Goal: Transaction & Acquisition: Purchase product/service

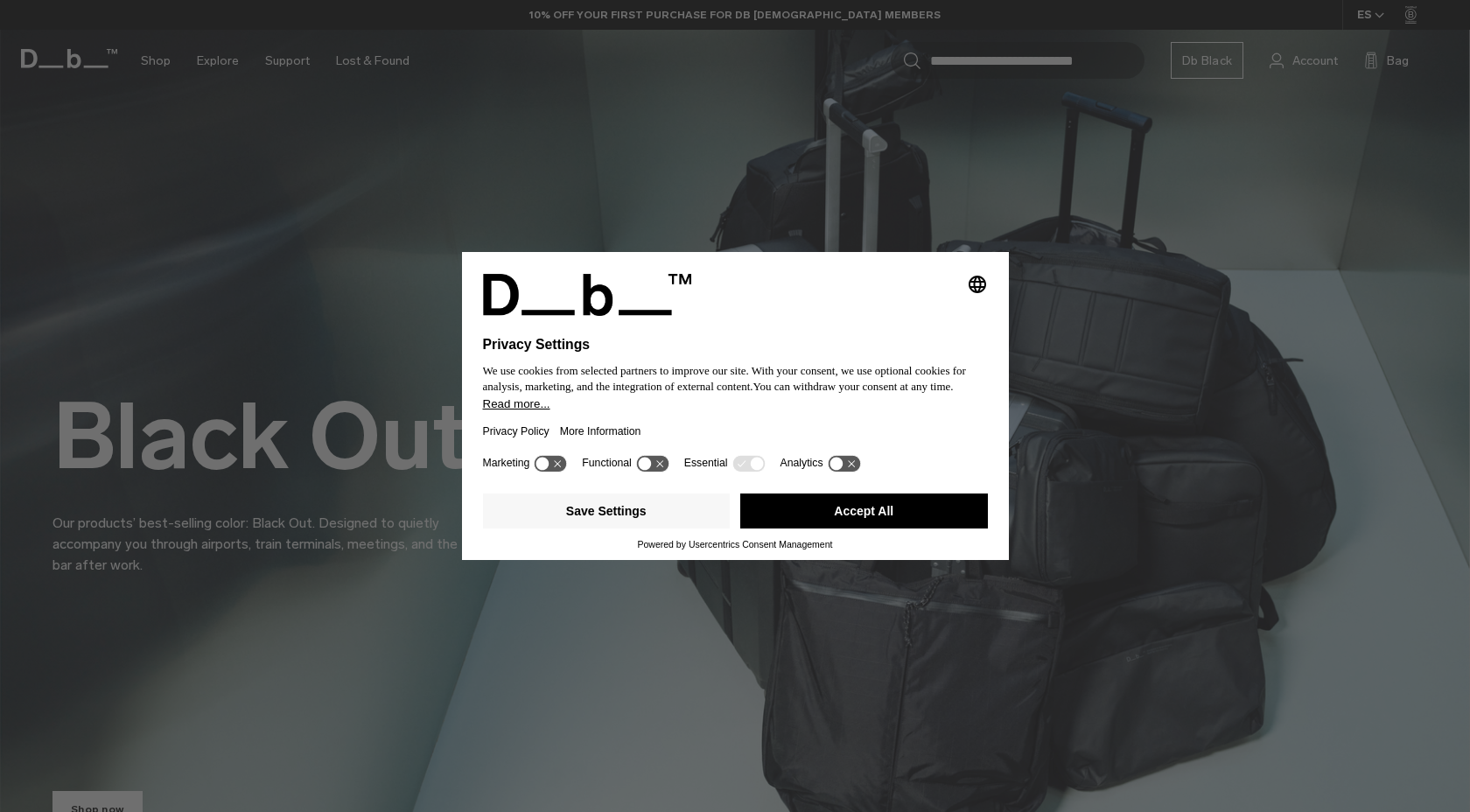
click at [820, 513] on button "Accept All" at bounding box center [863, 511] width 247 height 35
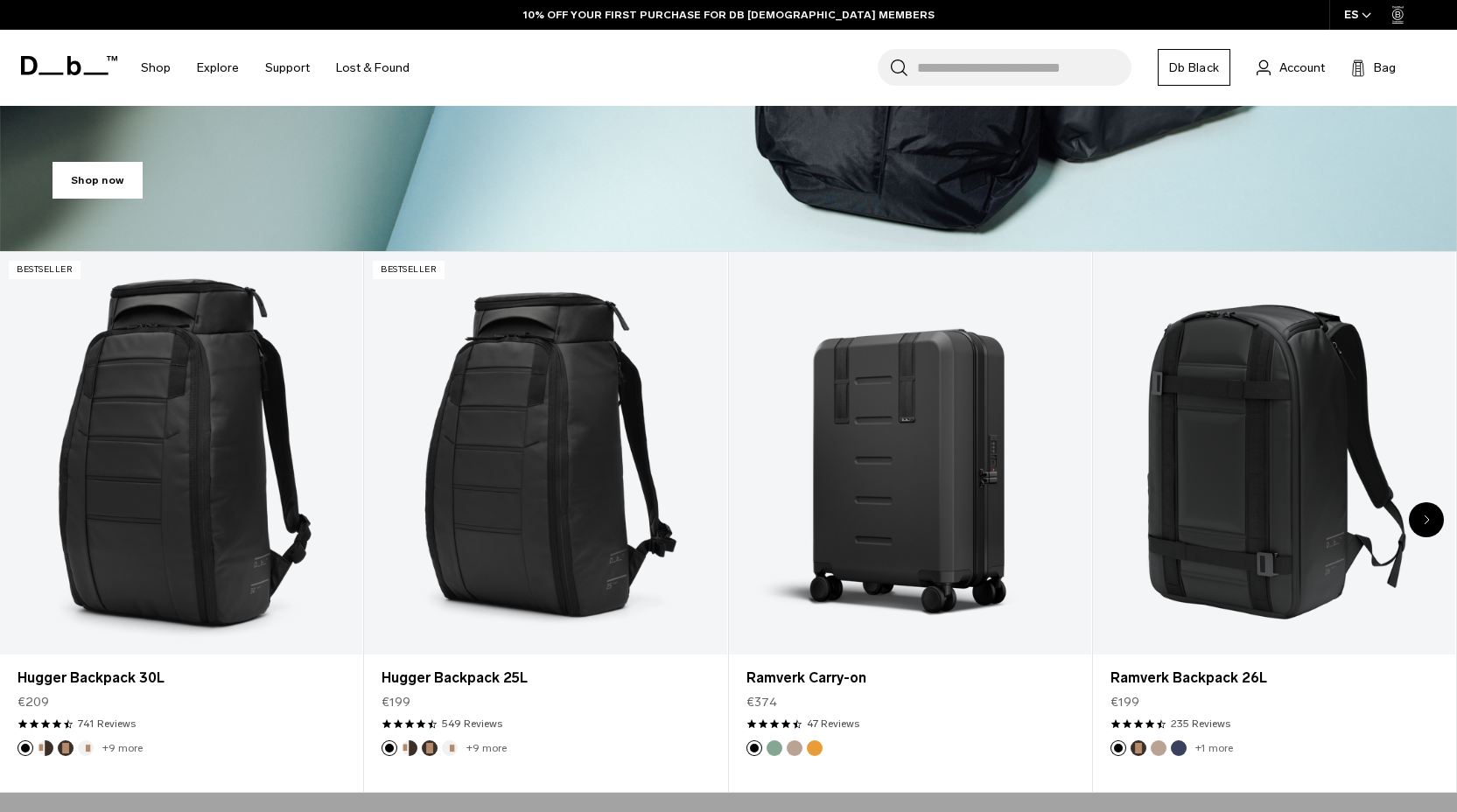
scroll to position [624, 0]
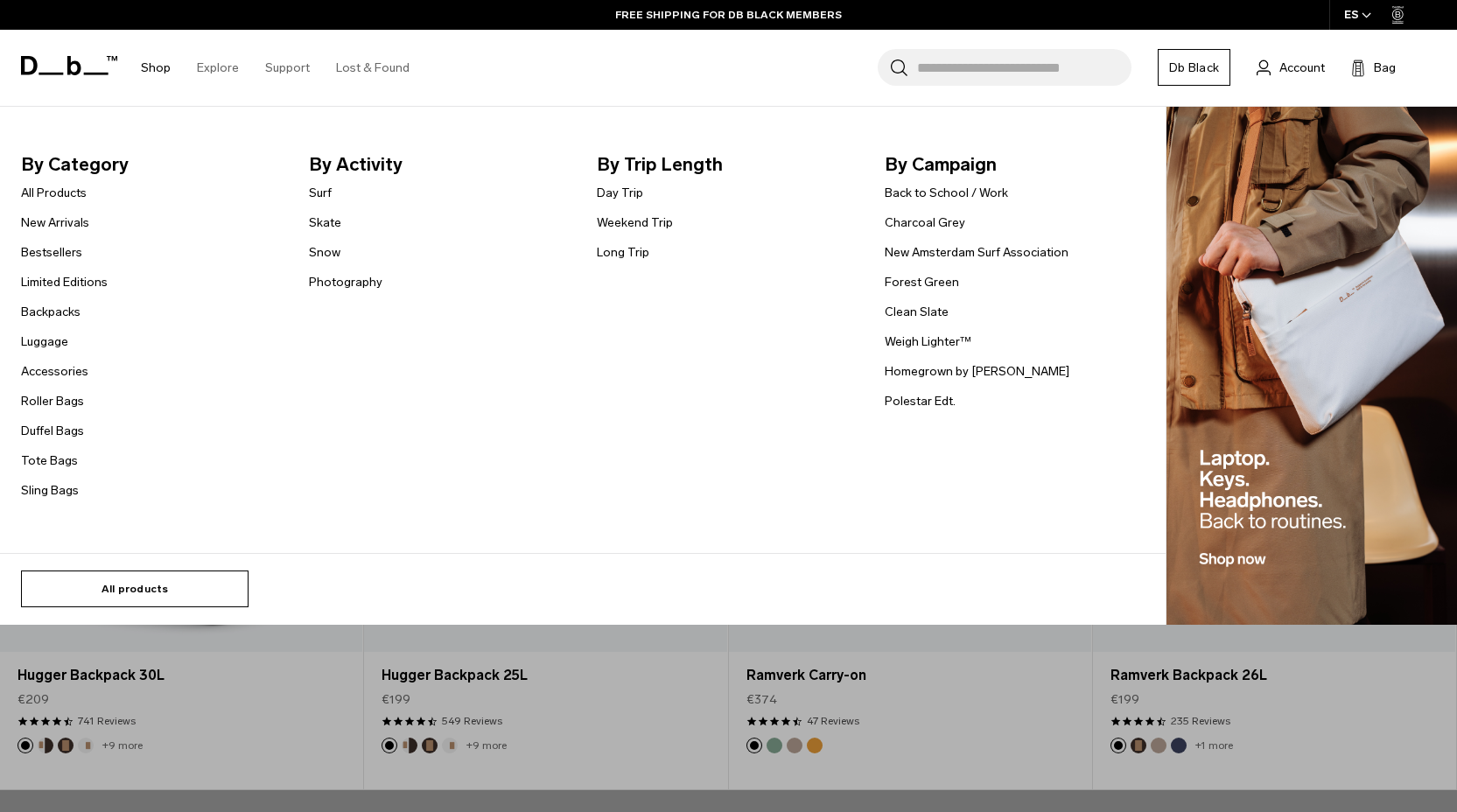
click at [142, 590] on link "All products" at bounding box center [134, 588] width 227 height 37
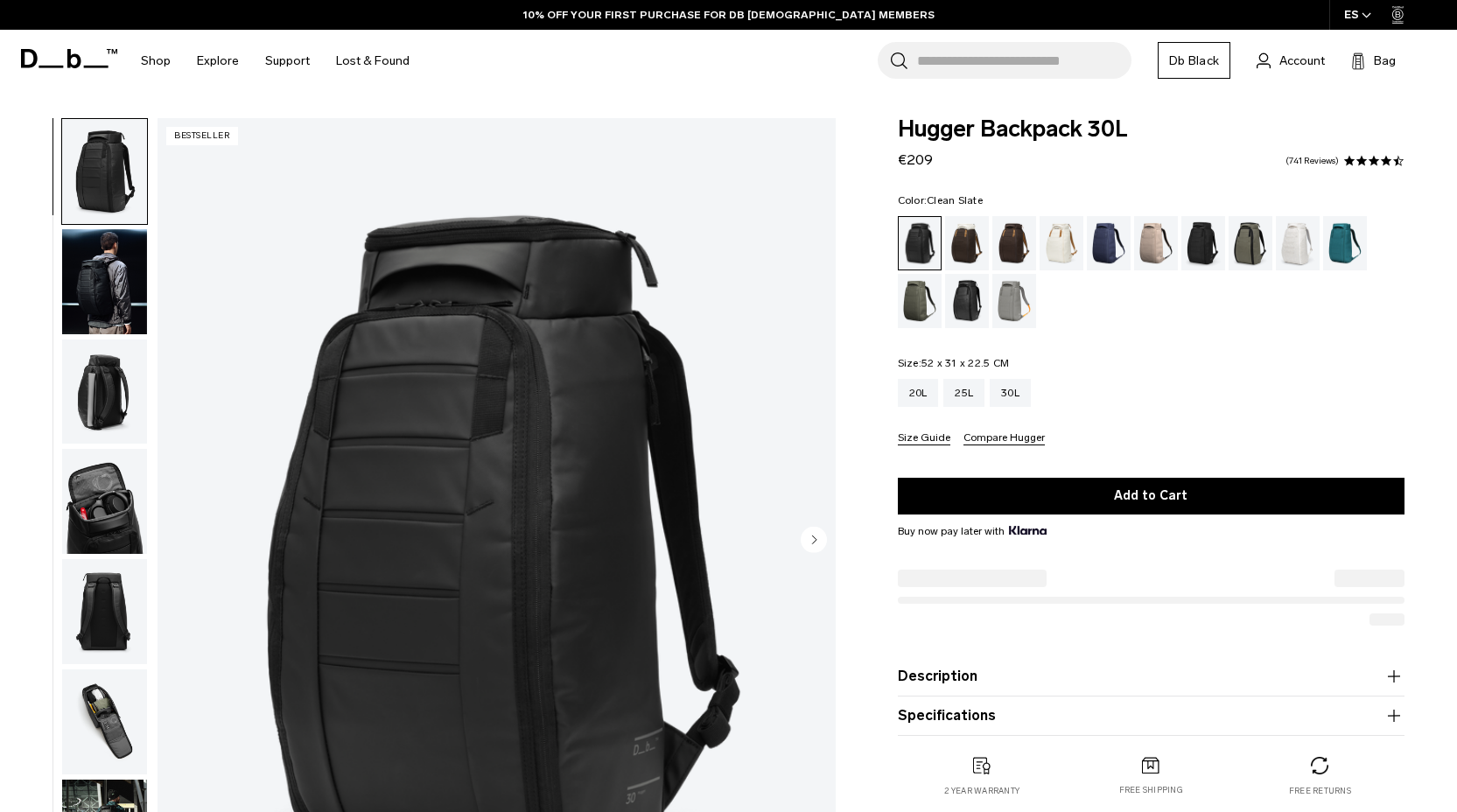
click at [1296, 243] on div "Clean Slate" at bounding box center [1298, 244] width 44 height 54
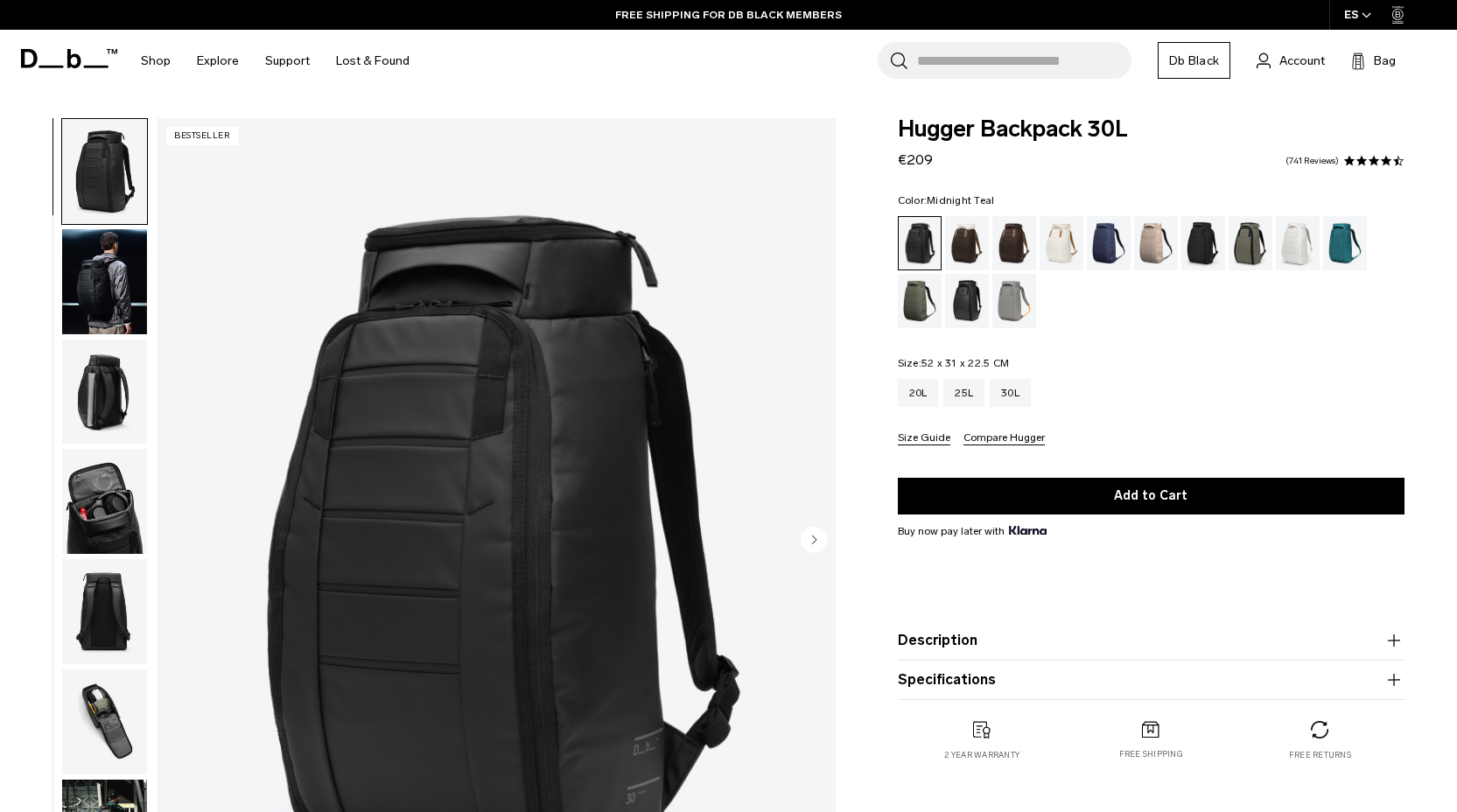
click at [1328, 238] on div "Midnight Teal" at bounding box center [1345, 244] width 44 height 54
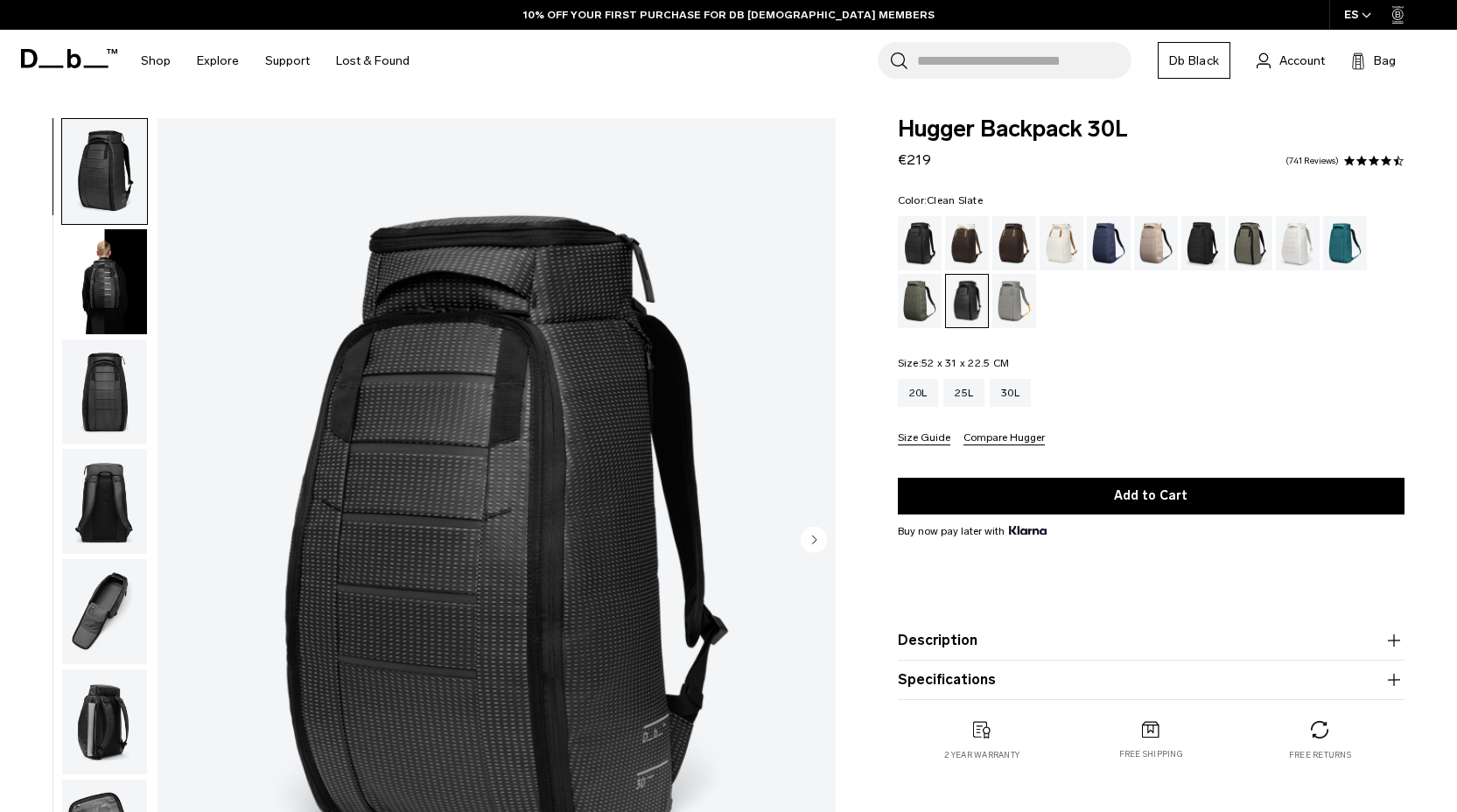
click at [1291, 232] on div "Clean Slate" at bounding box center [1298, 244] width 44 height 54
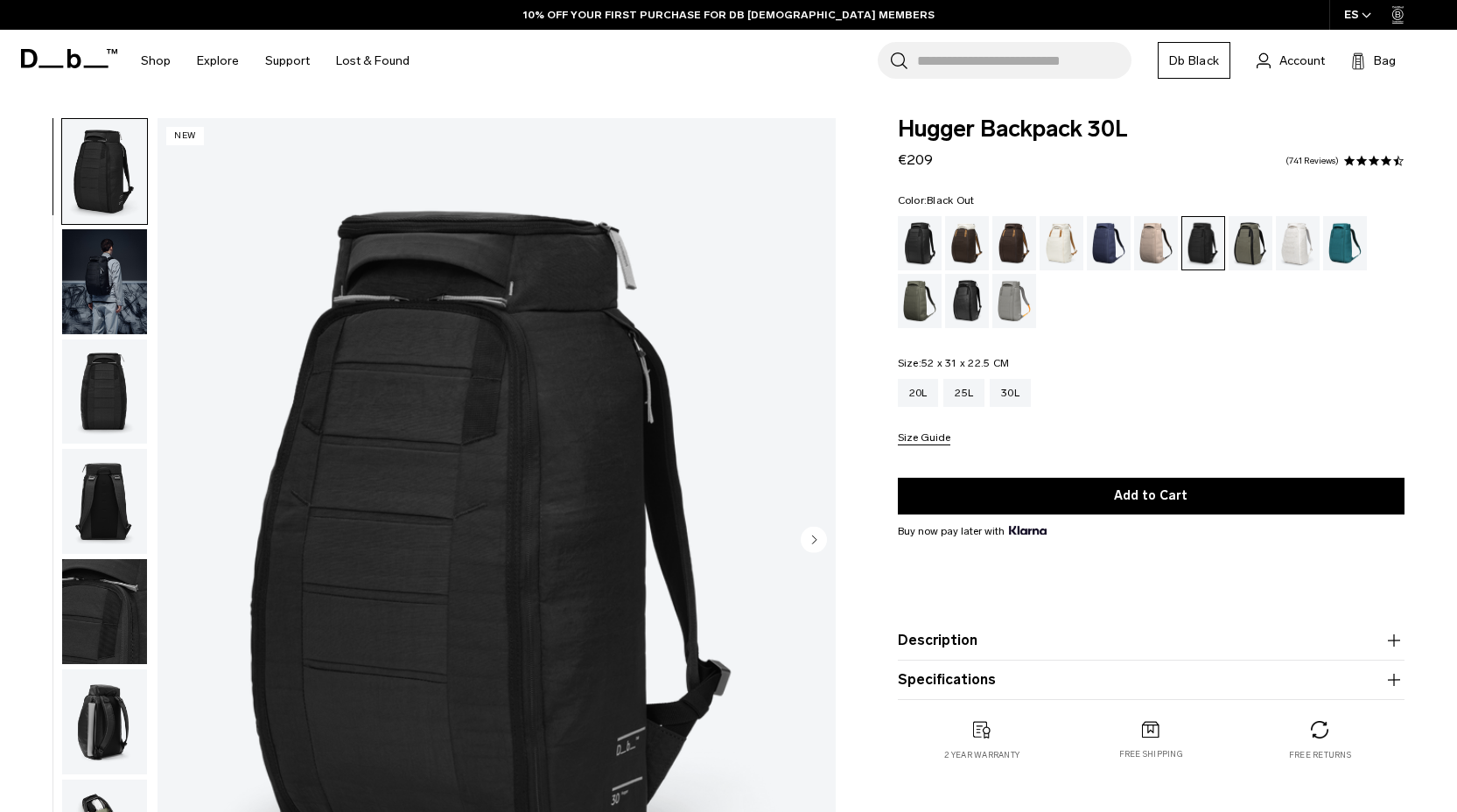
click at [922, 234] on div "Black Out" at bounding box center [919, 244] width 44 height 54
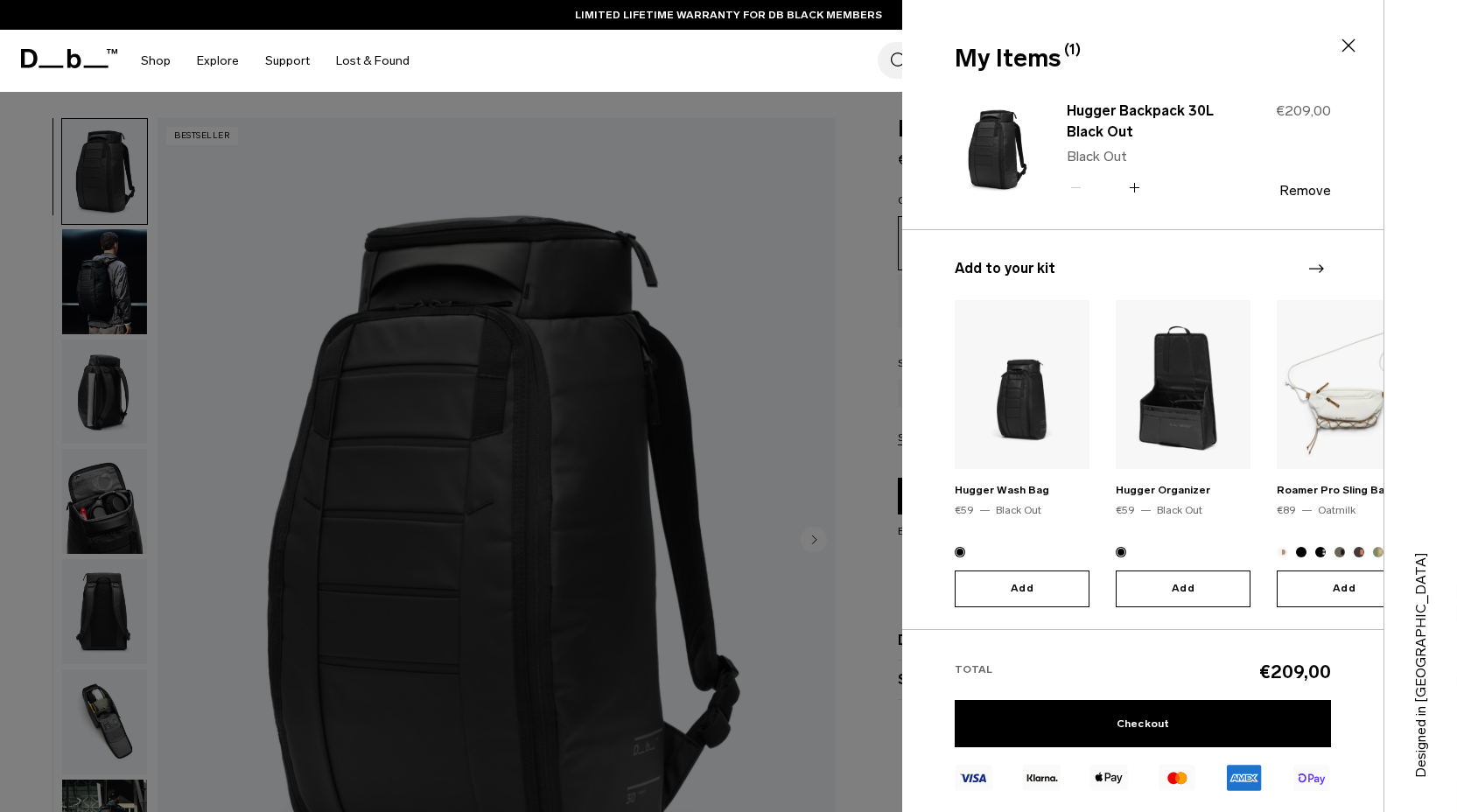
click at [829, 109] on div at bounding box center [728, 406] width 1457 height 812
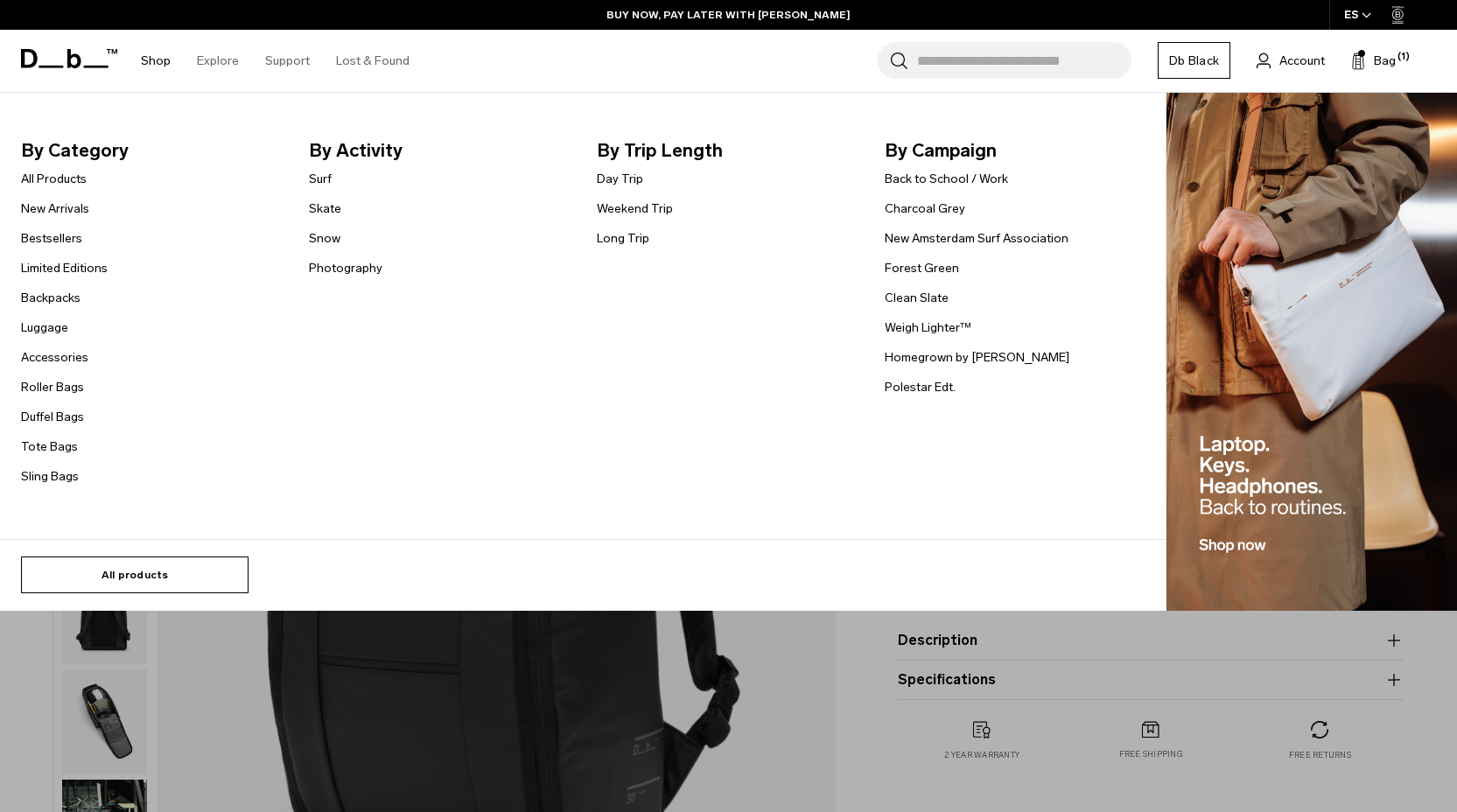
click at [120, 566] on link "All products" at bounding box center [134, 575] width 227 height 37
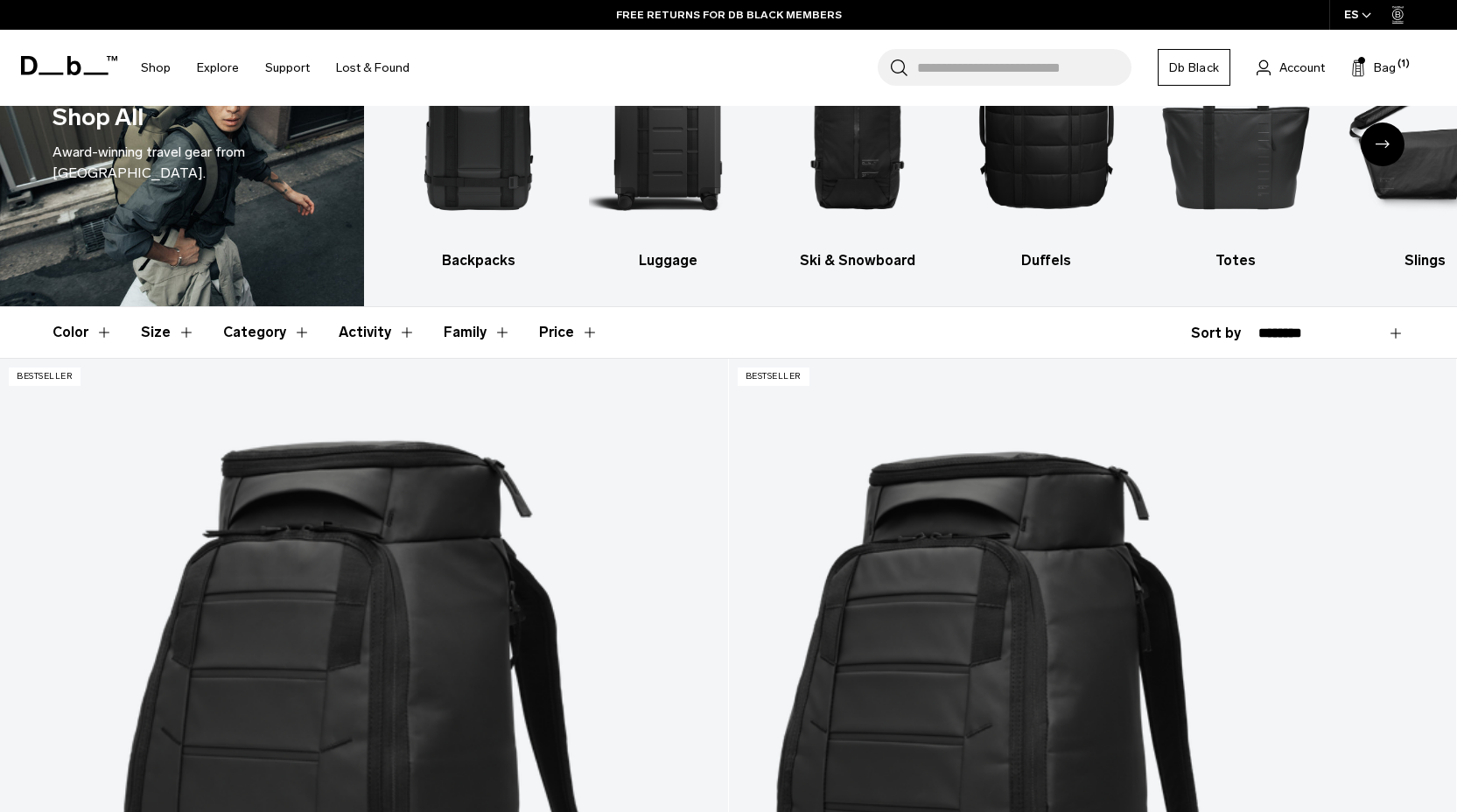
scroll to position [223, 0]
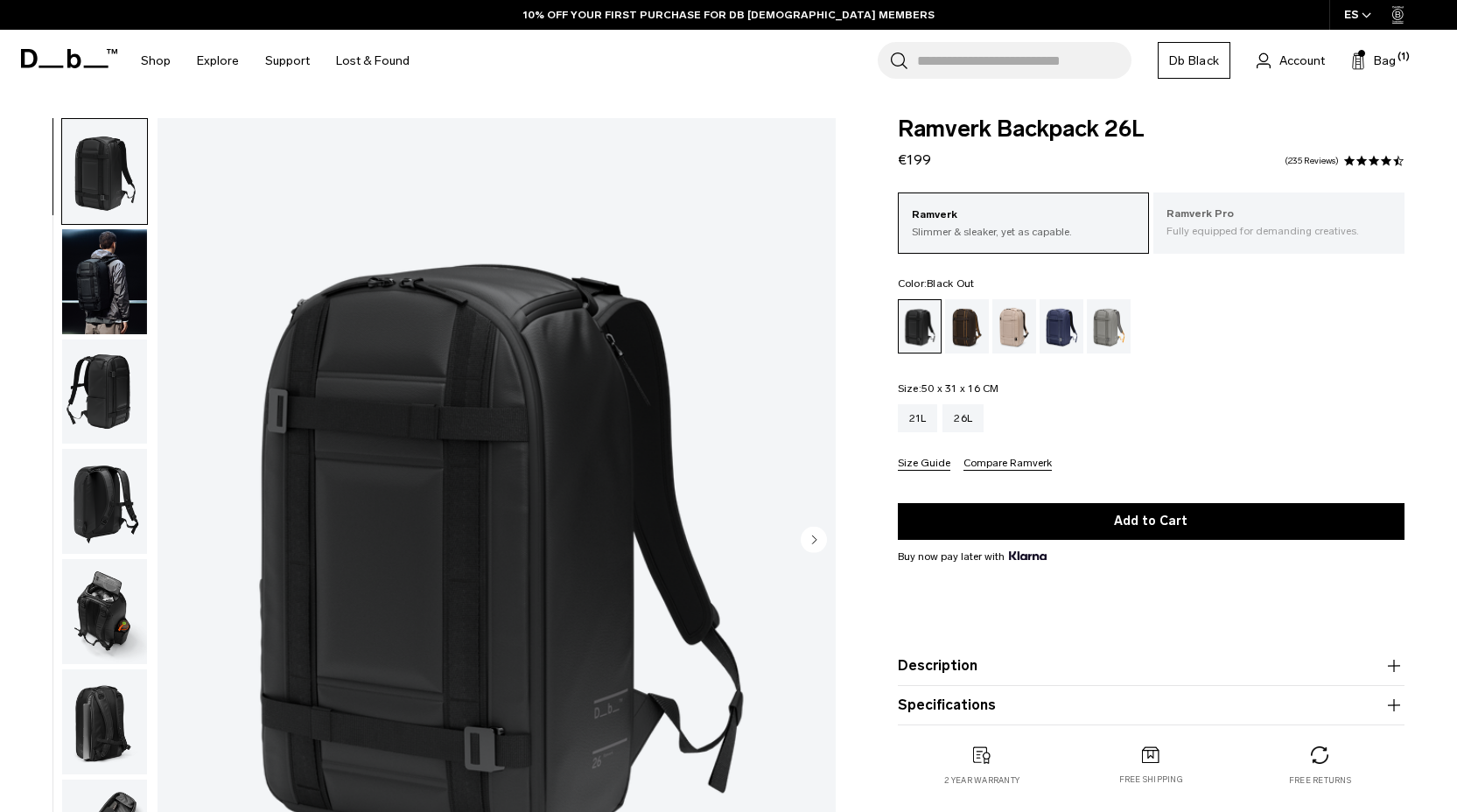
click at [1255, 230] on p "Fully equipped for demanding creatives." at bounding box center [1279, 230] width 225 height 15
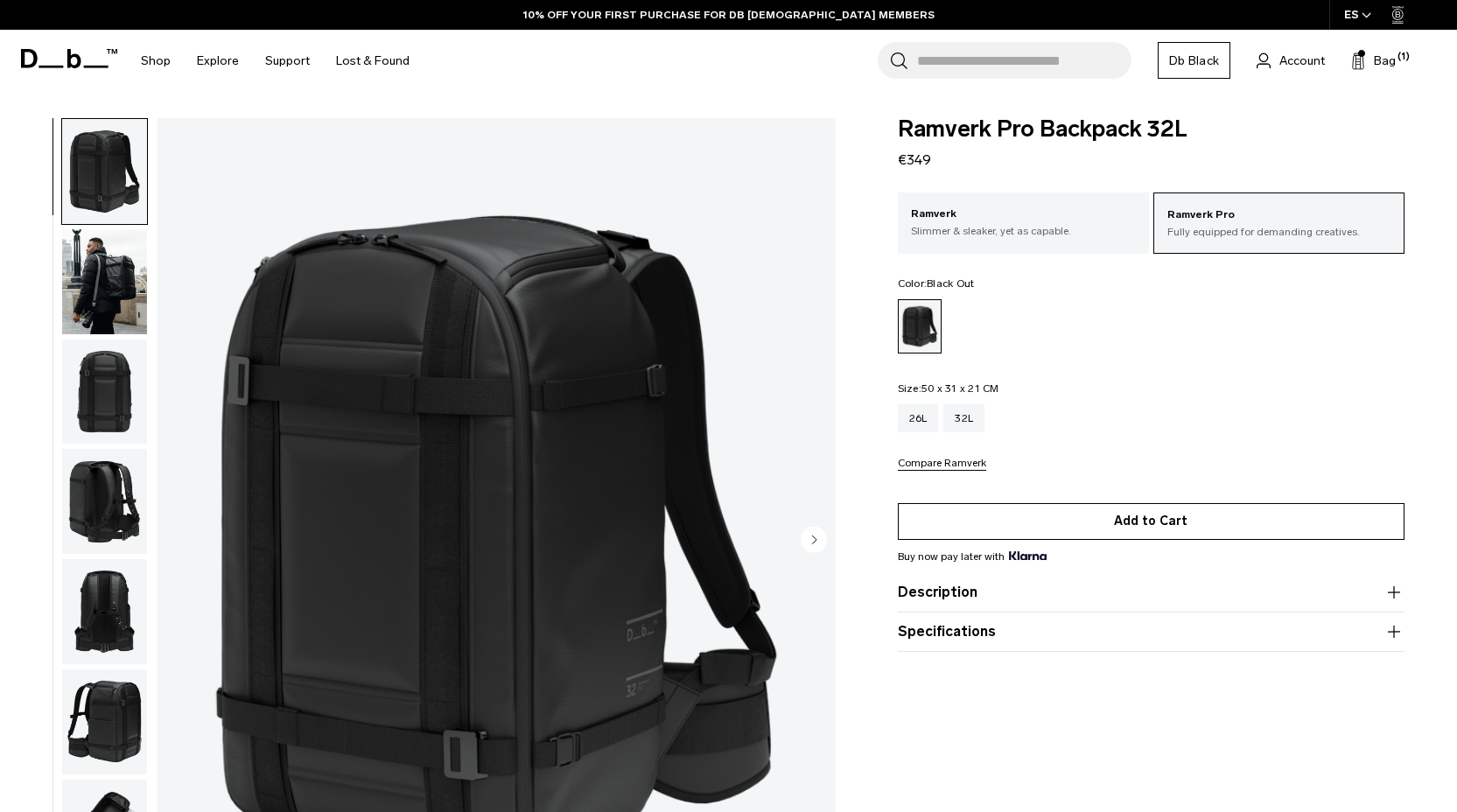
click at [1021, 532] on button "Add to Cart" at bounding box center [1150, 521] width 506 height 37
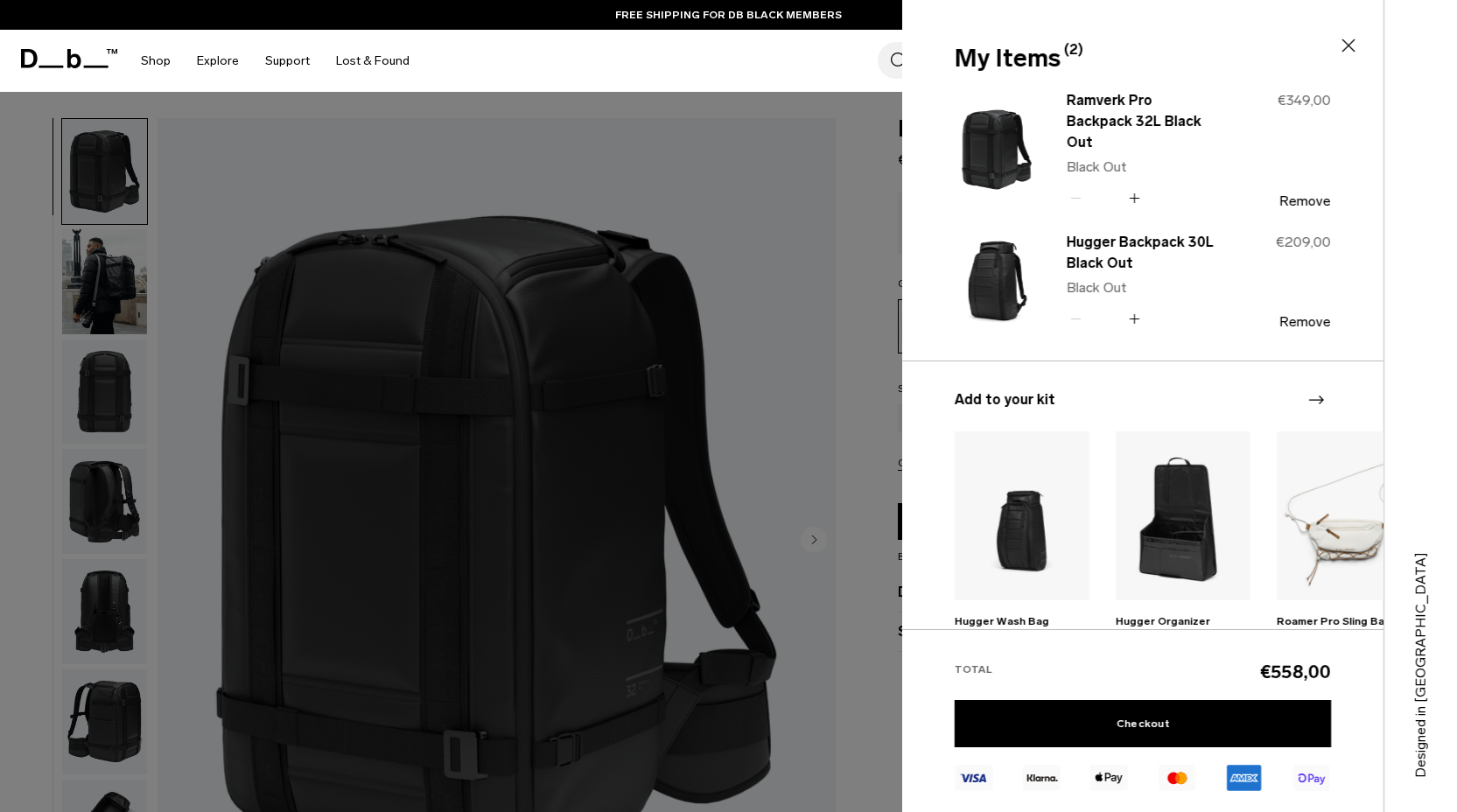
click at [865, 333] on div at bounding box center [728, 406] width 1457 height 812
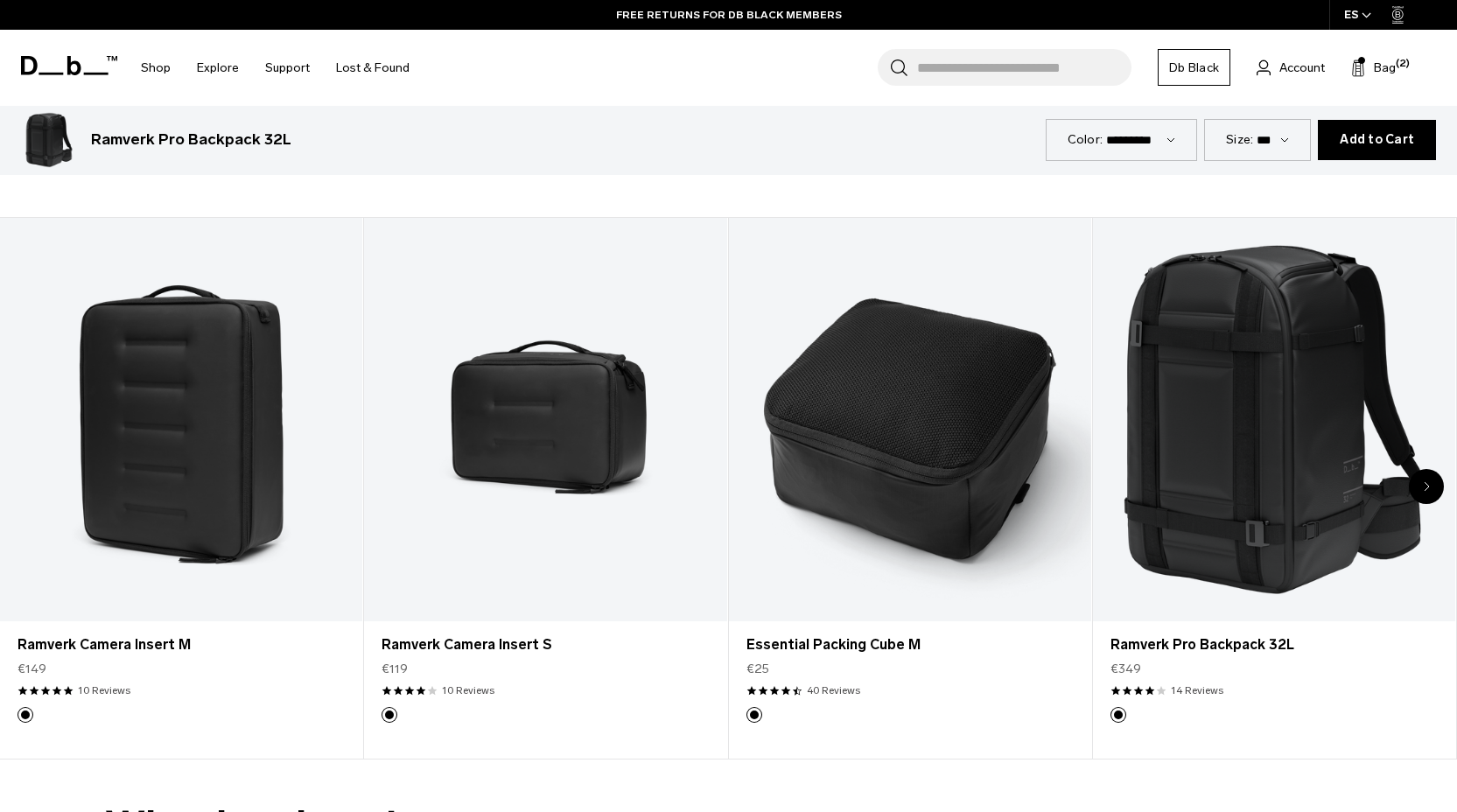
scroll to position [3210, 0]
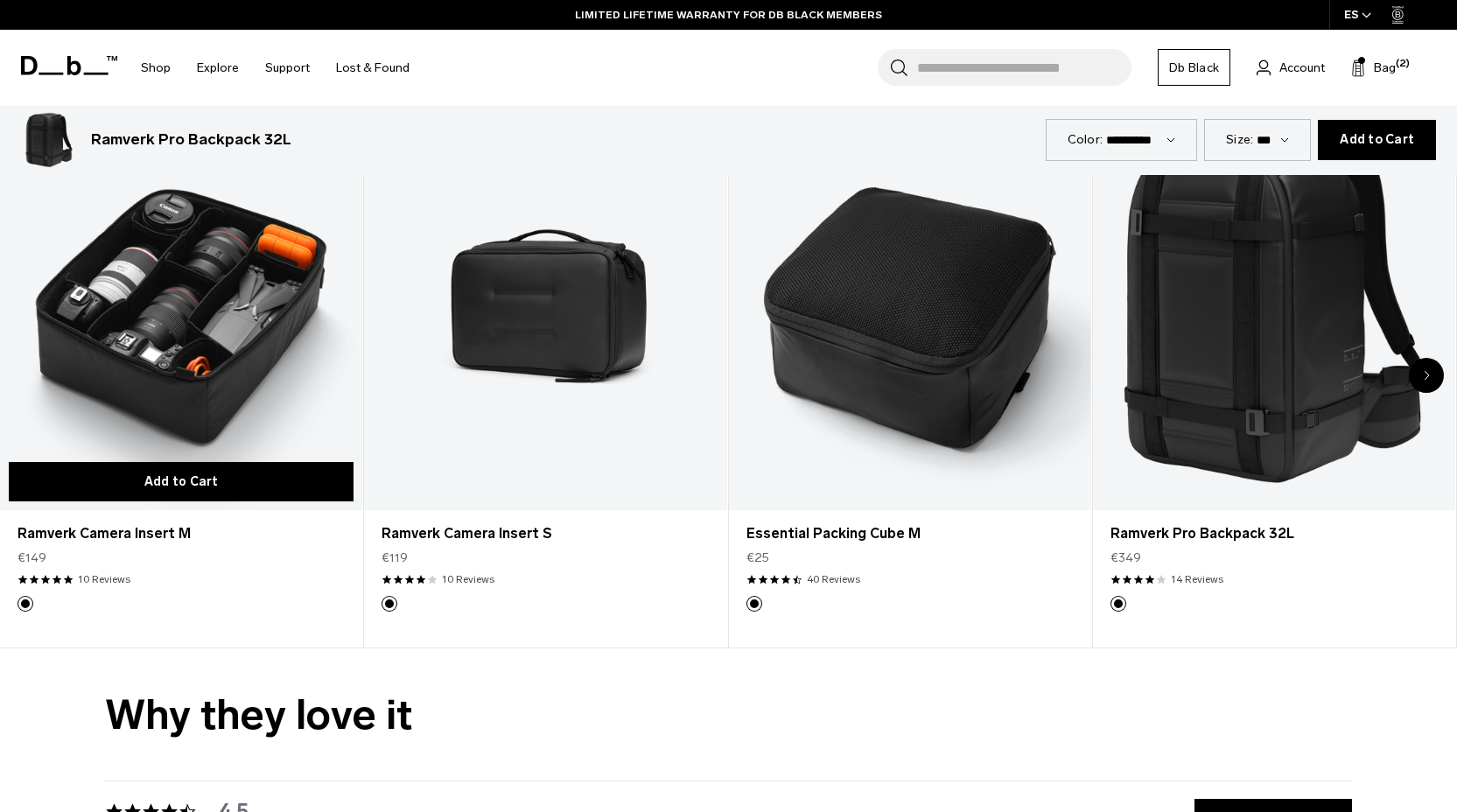
click at [201, 481] on button "Add to Cart" at bounding box center [181, 481] width 345 height 39
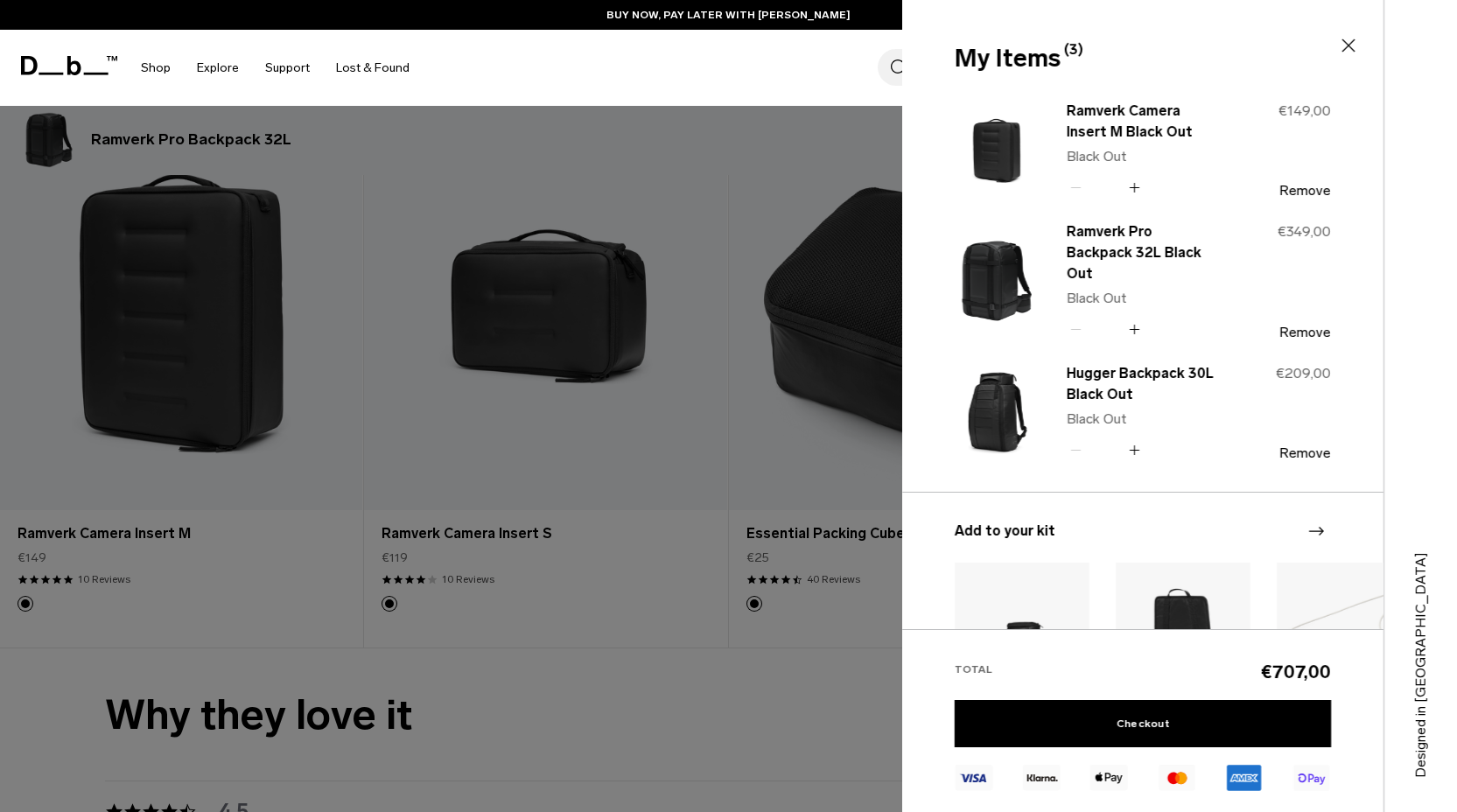
click at [580, 699] on div at bounding box center [728, 406] width 1457 height 812
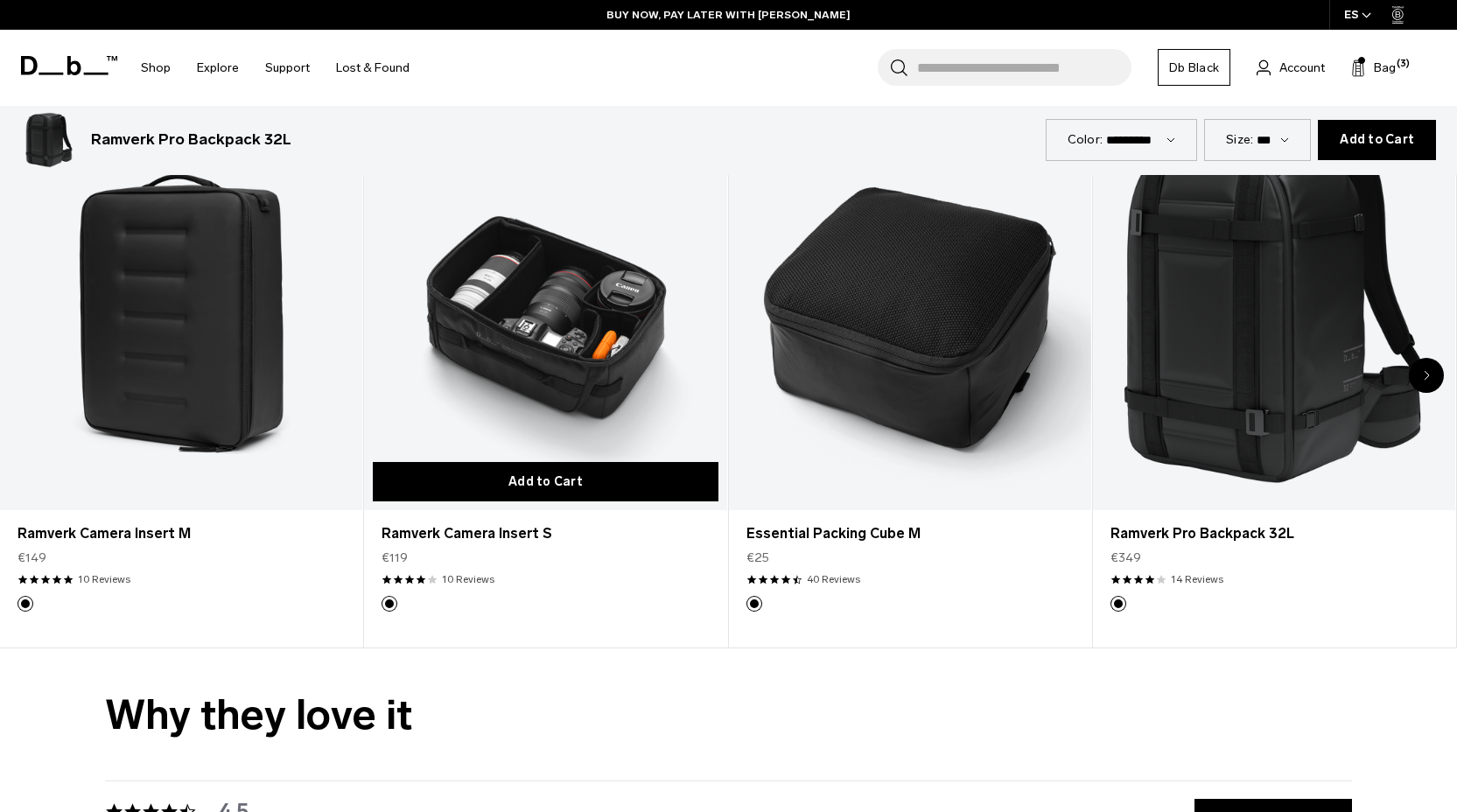
click at [559, 477] on button "Add to Cart" at bounding box center [545, 481] width 345 height 39
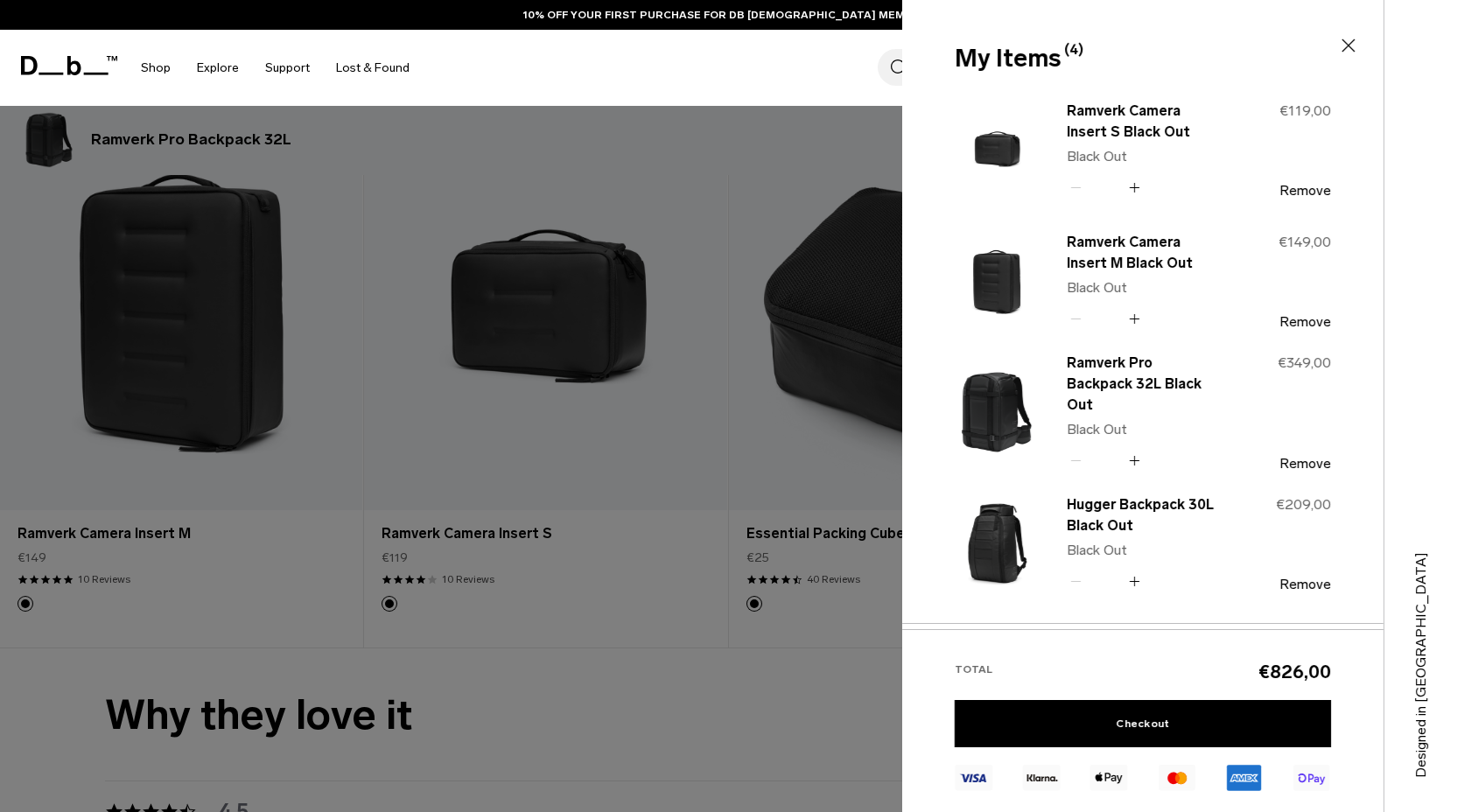
click at [590, 649] on div at bounding box center [728, 406] width 1457 height 812
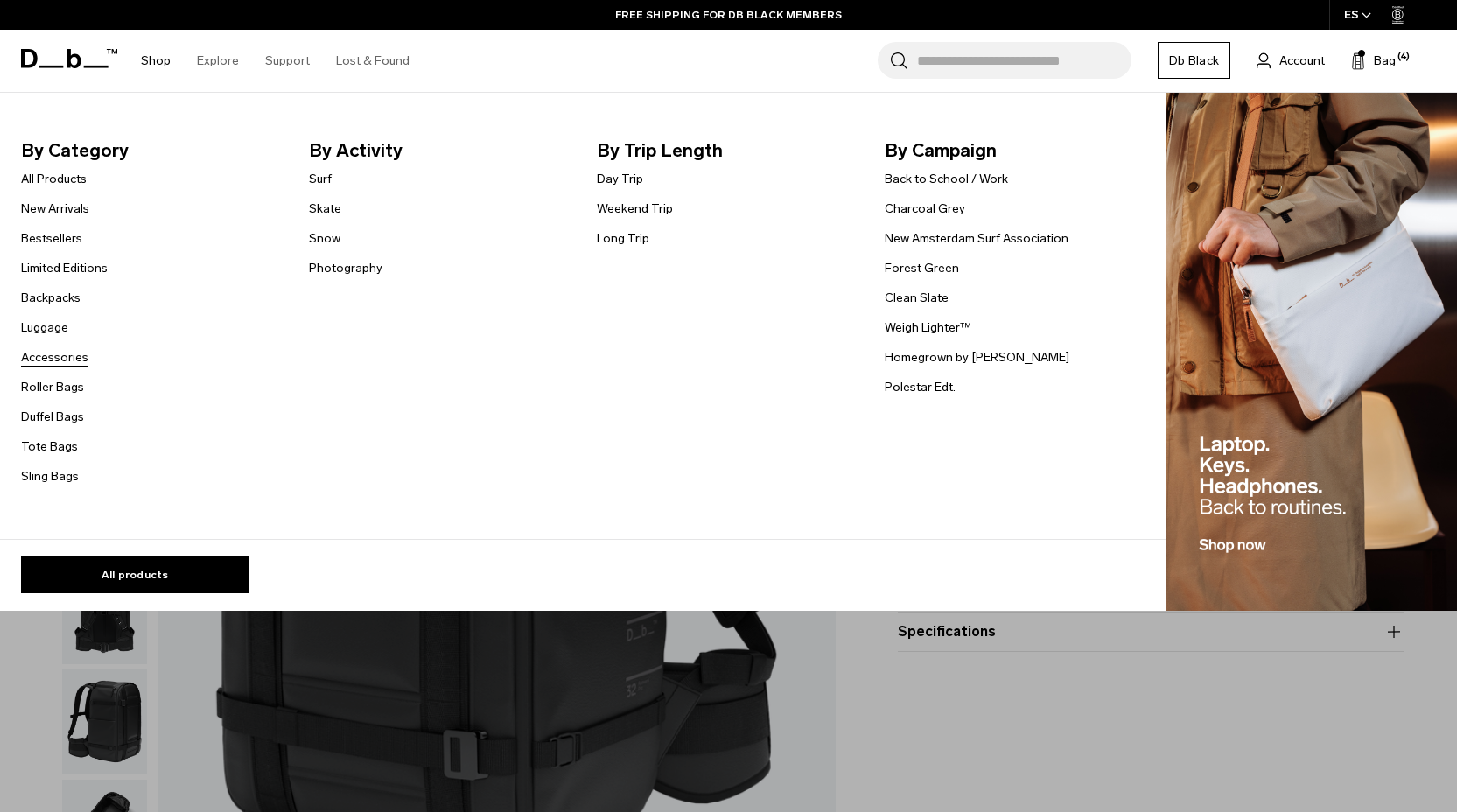
click at [53, 359] on link "Accessories" at bounding box center [54, 358] width 67 height 18
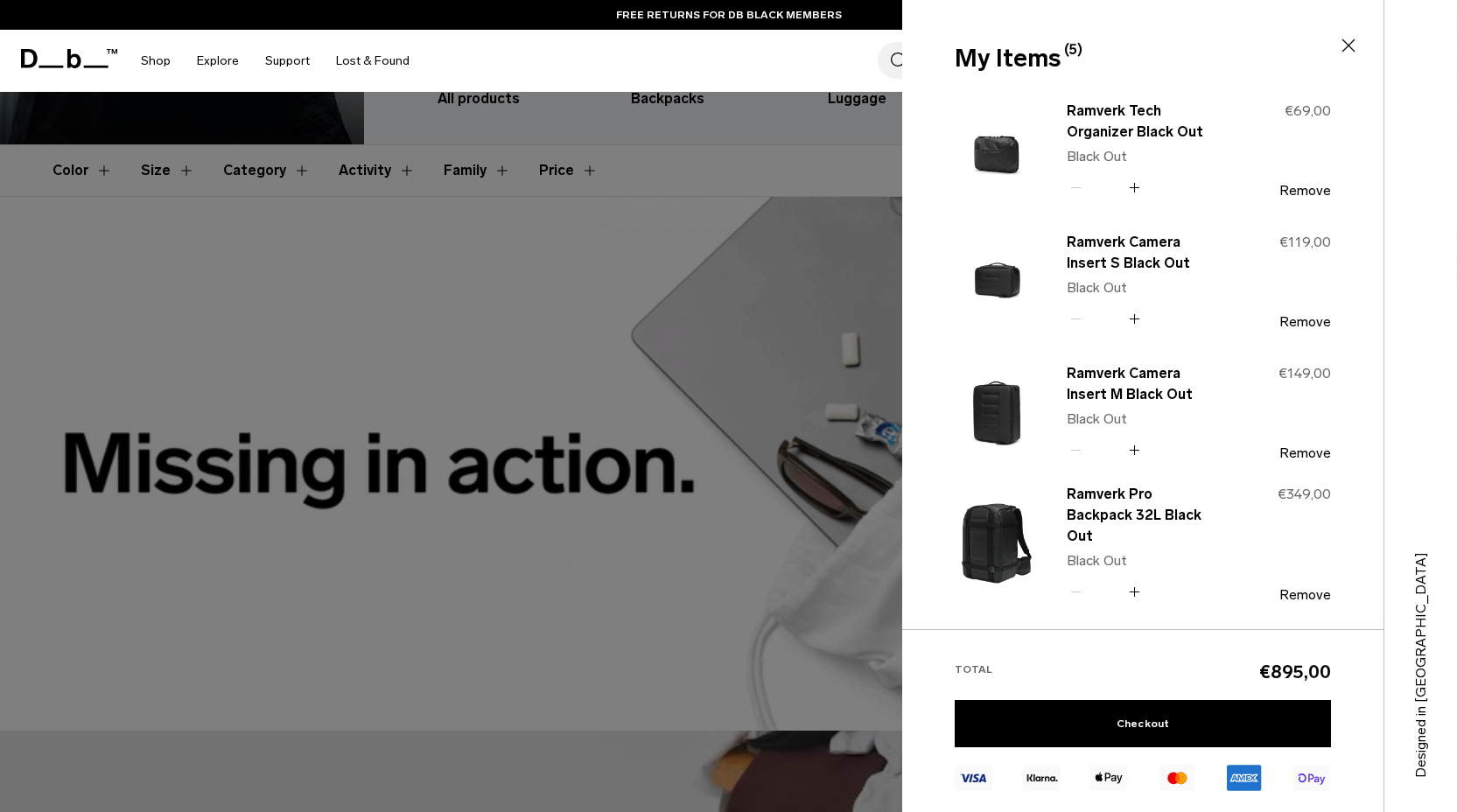
click at [788, 178] on div at bounding box center [728, 406] width 1457 height 812
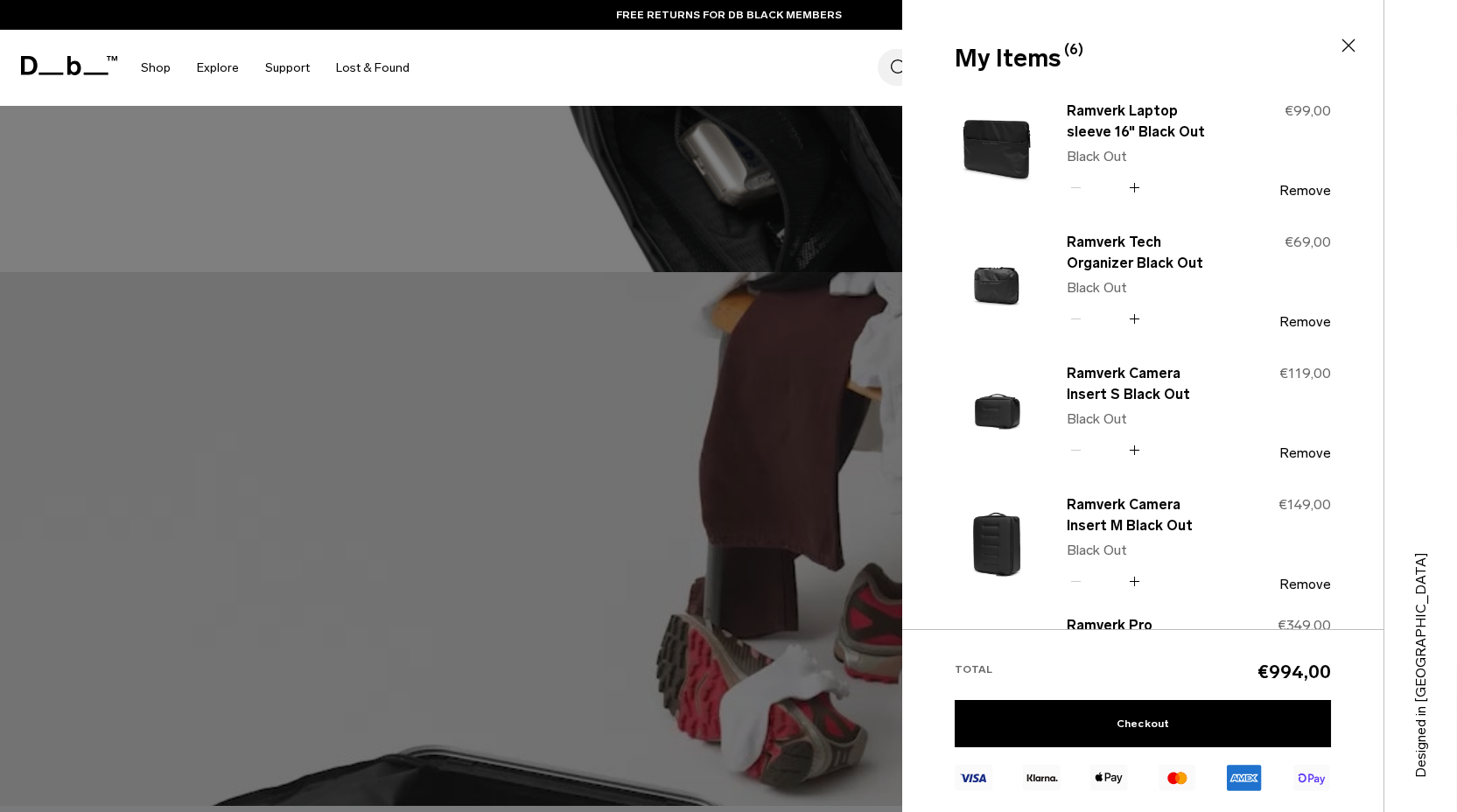
scroll to position [743, 0]
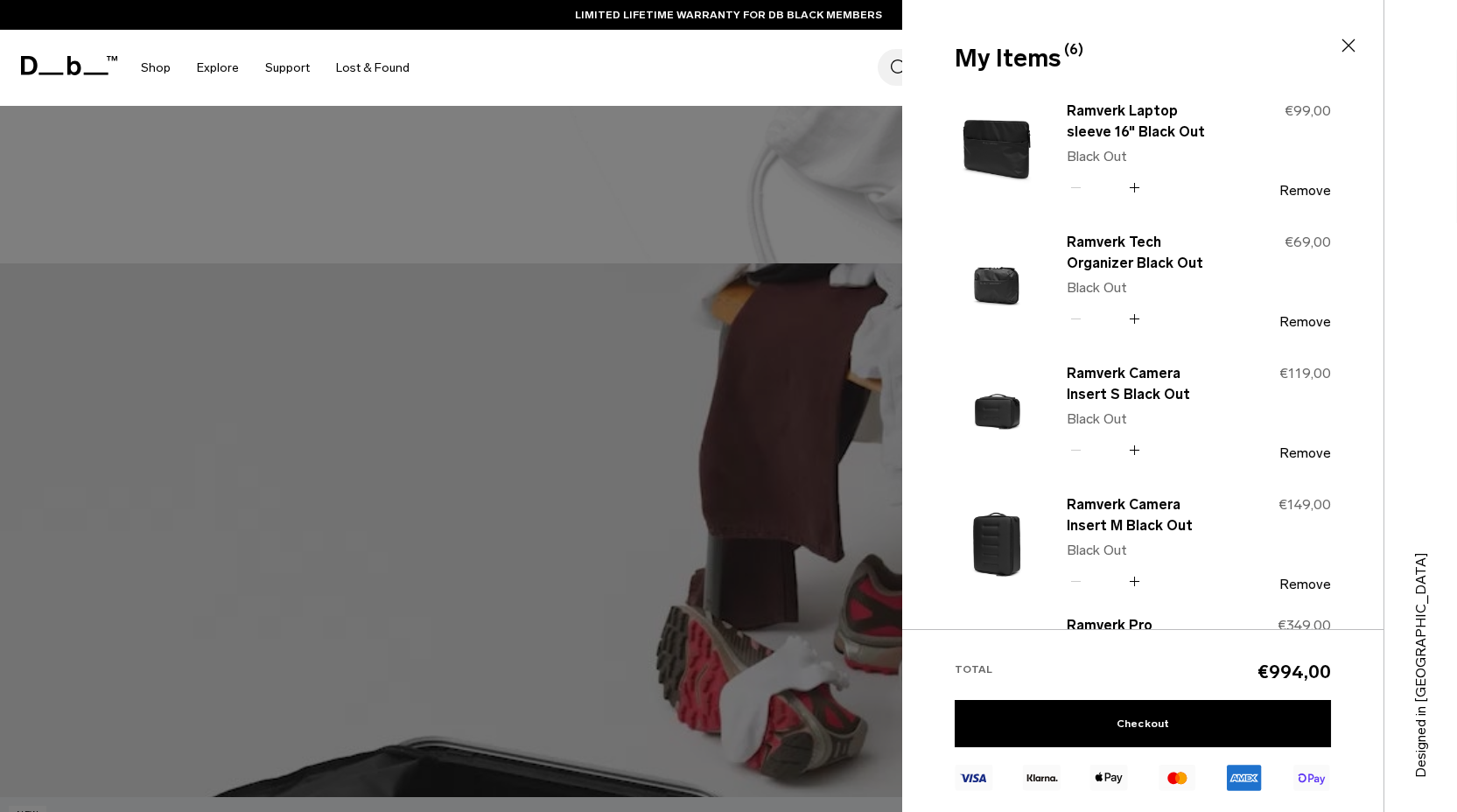
click at [1343, 40] on icon at bounding box center [1348, 45] width 13 height 13
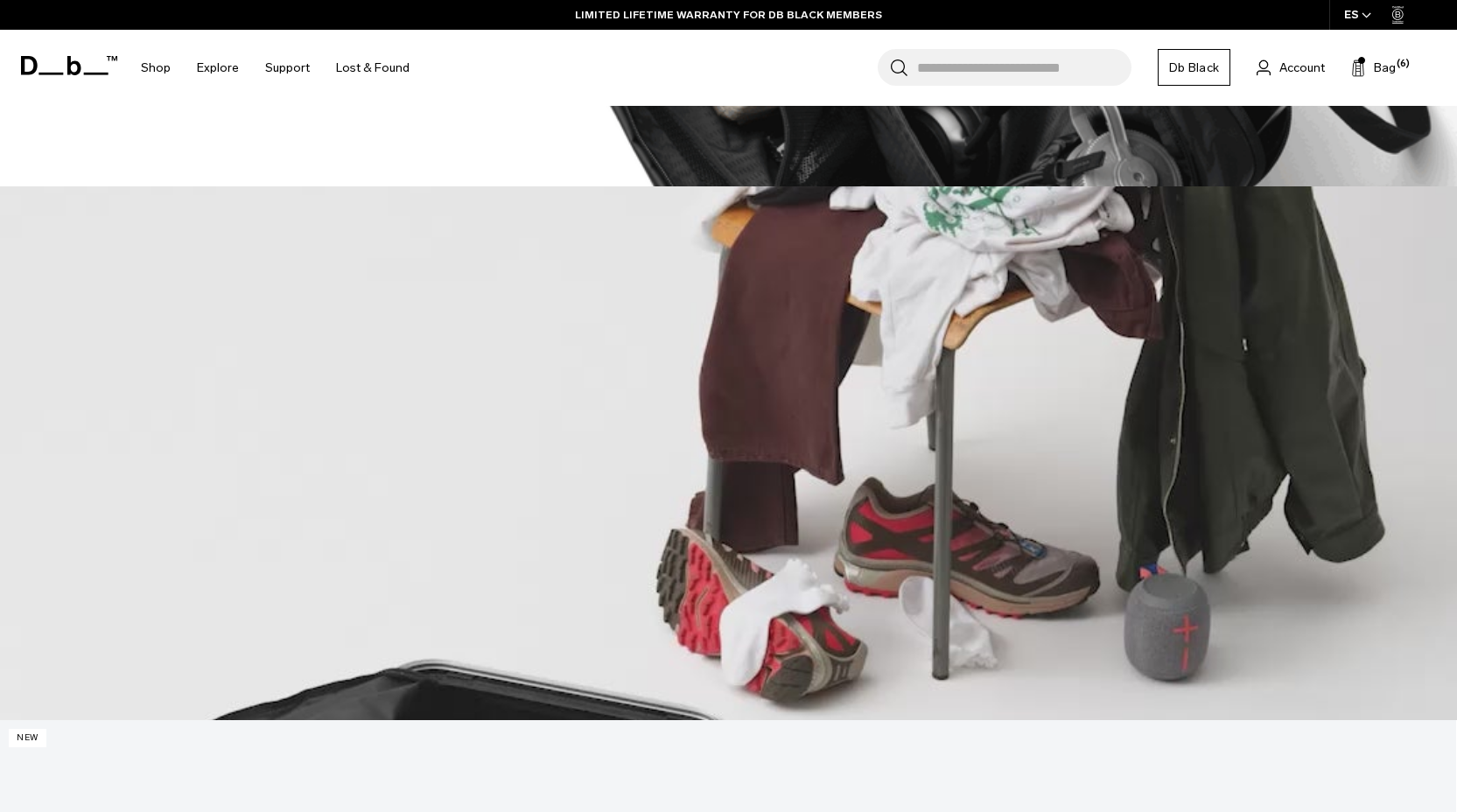
scroll to position [821, 0]
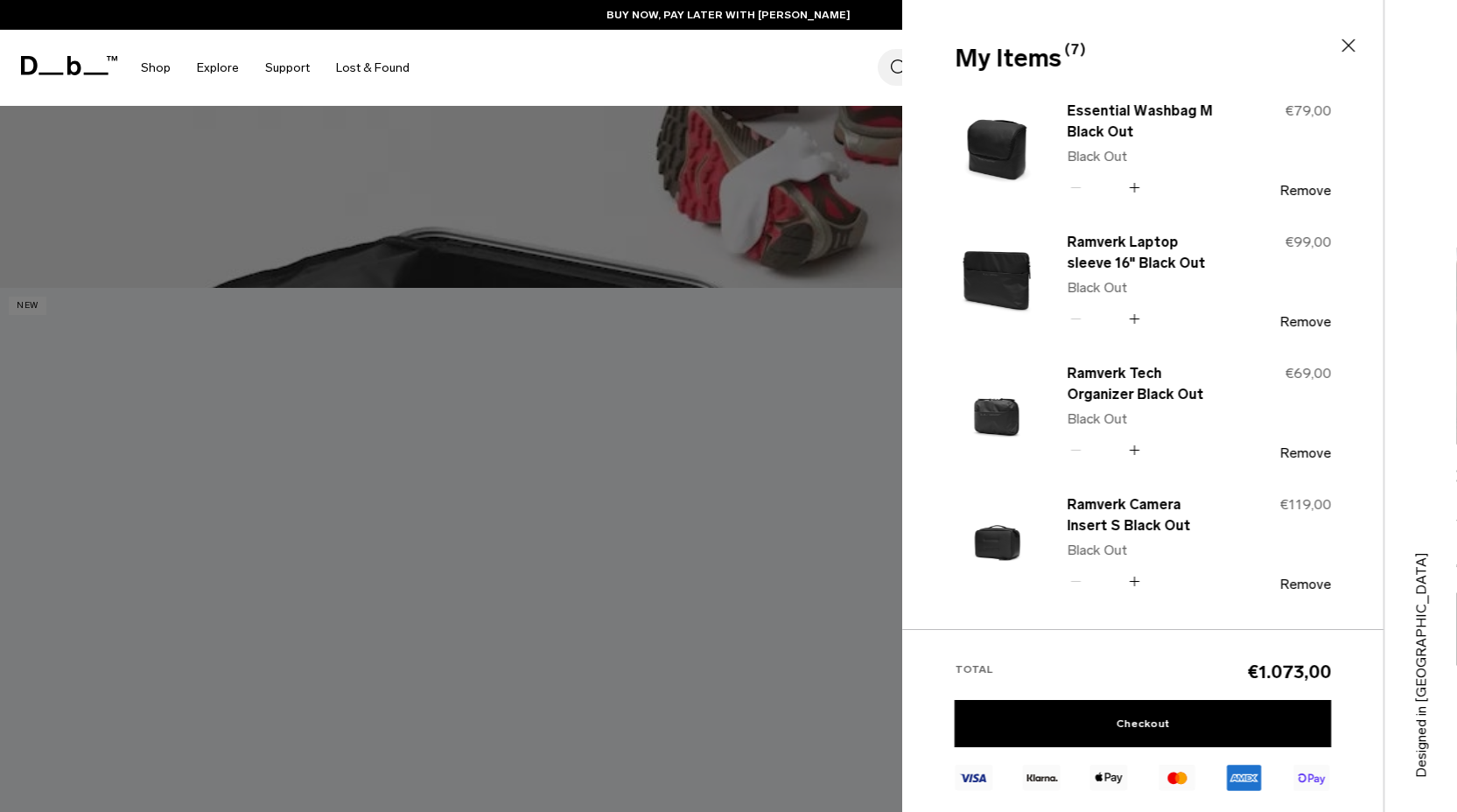
scroll to position [1255, 0]
click at [800, 731] on div at bounding box center [728, 406] width 1457 height 812
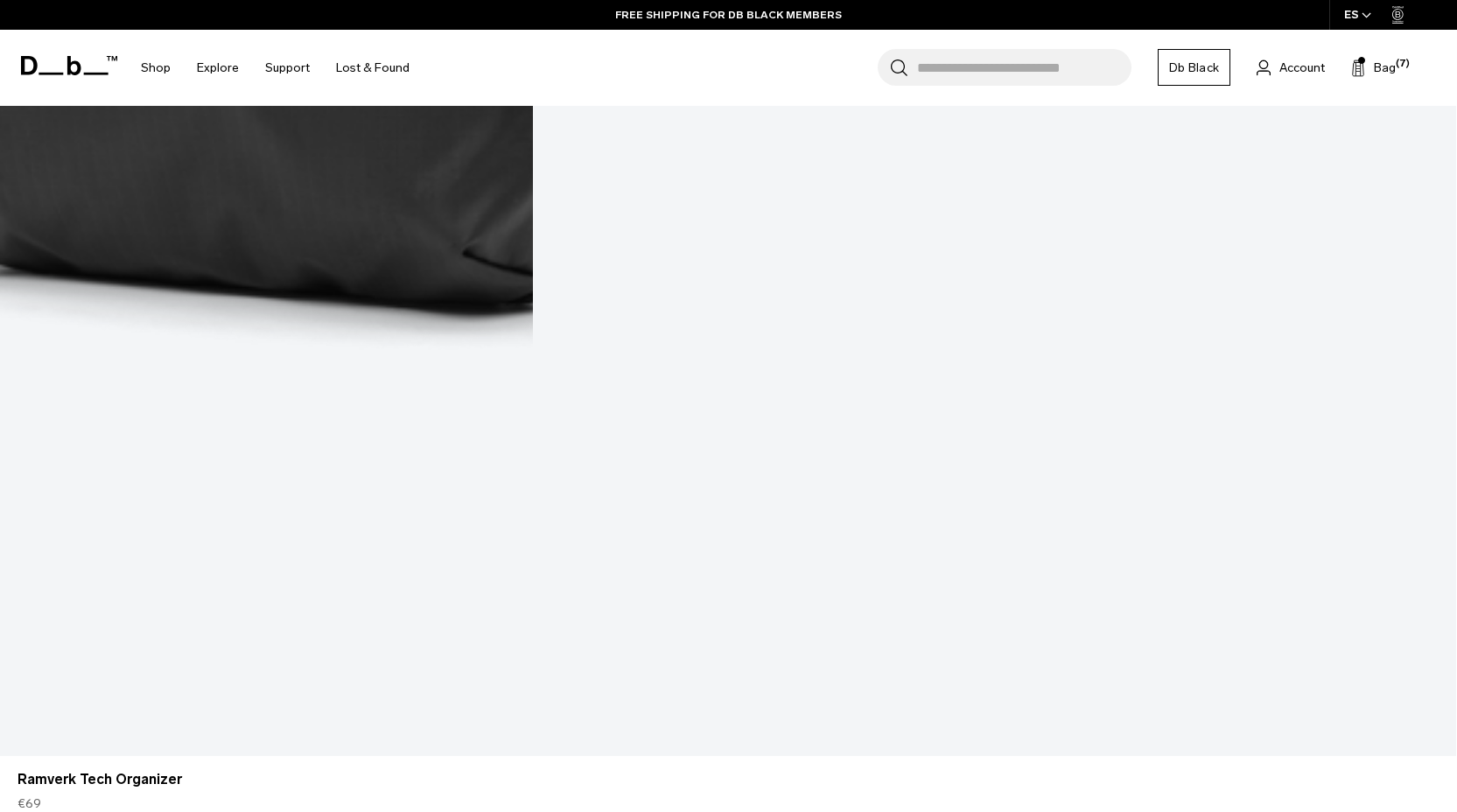
scroll to position [2422, 0]
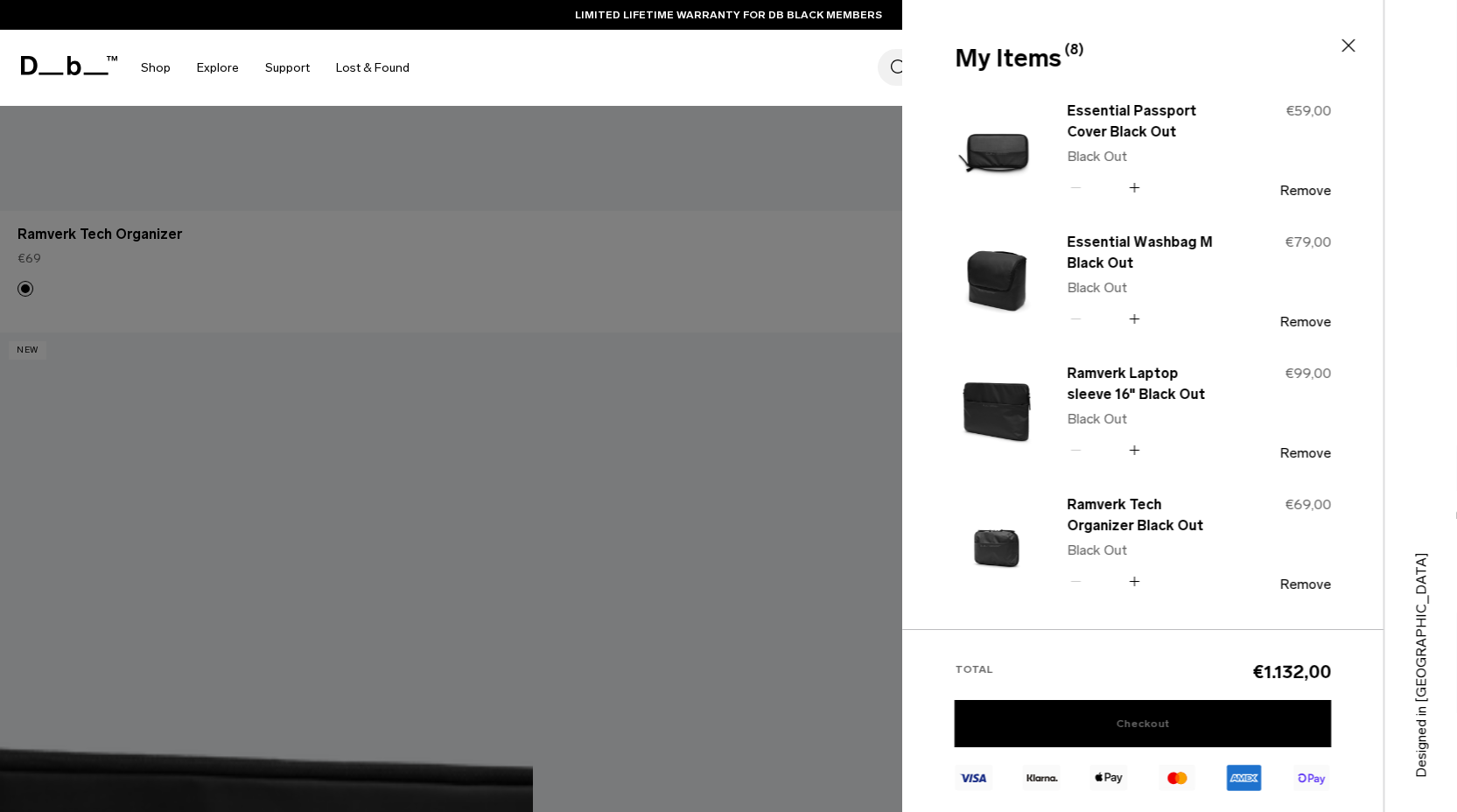
scroll to position [2976, 0]
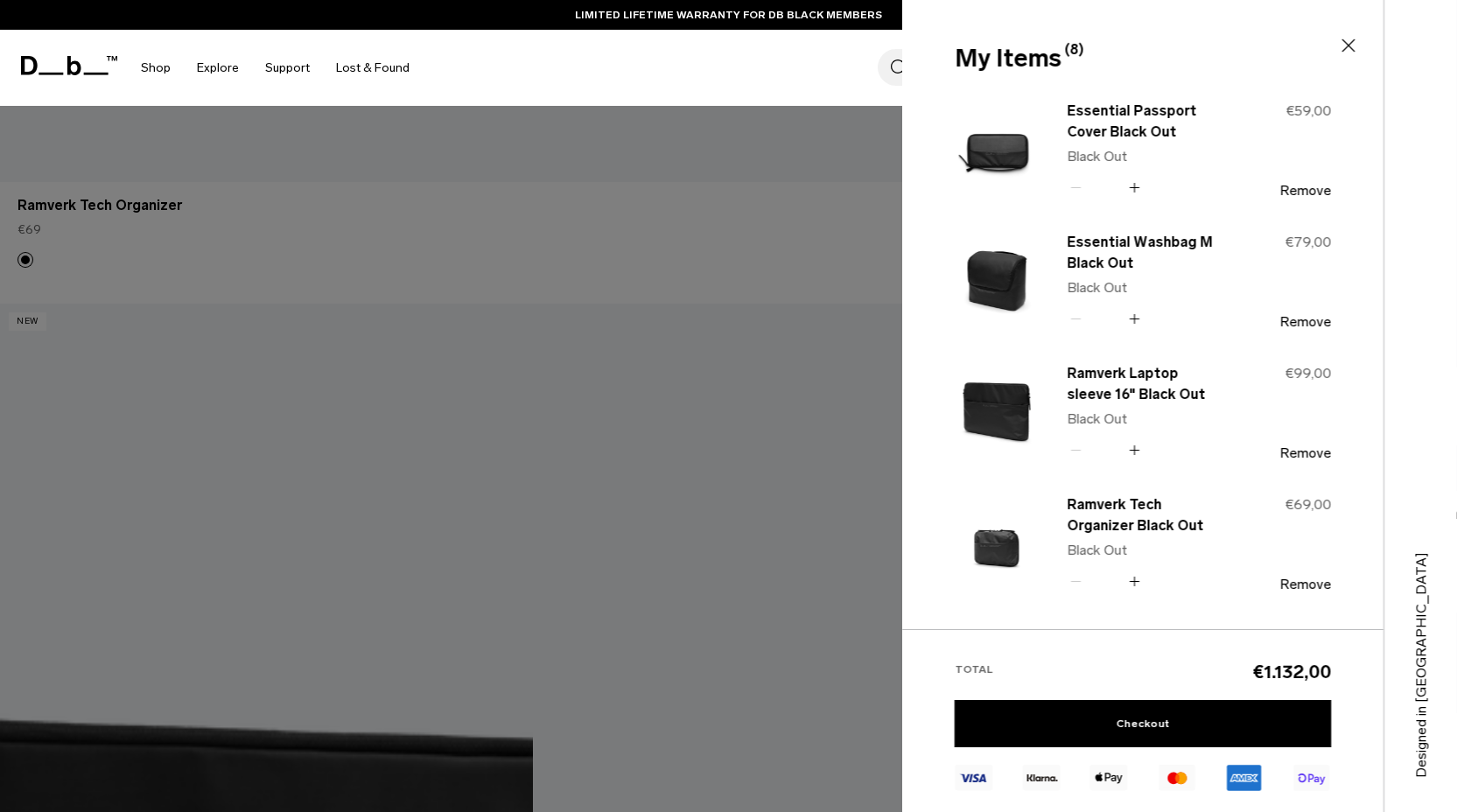
click at [653, 725] on div at bounding box center [728, 406] width 1457 height 812
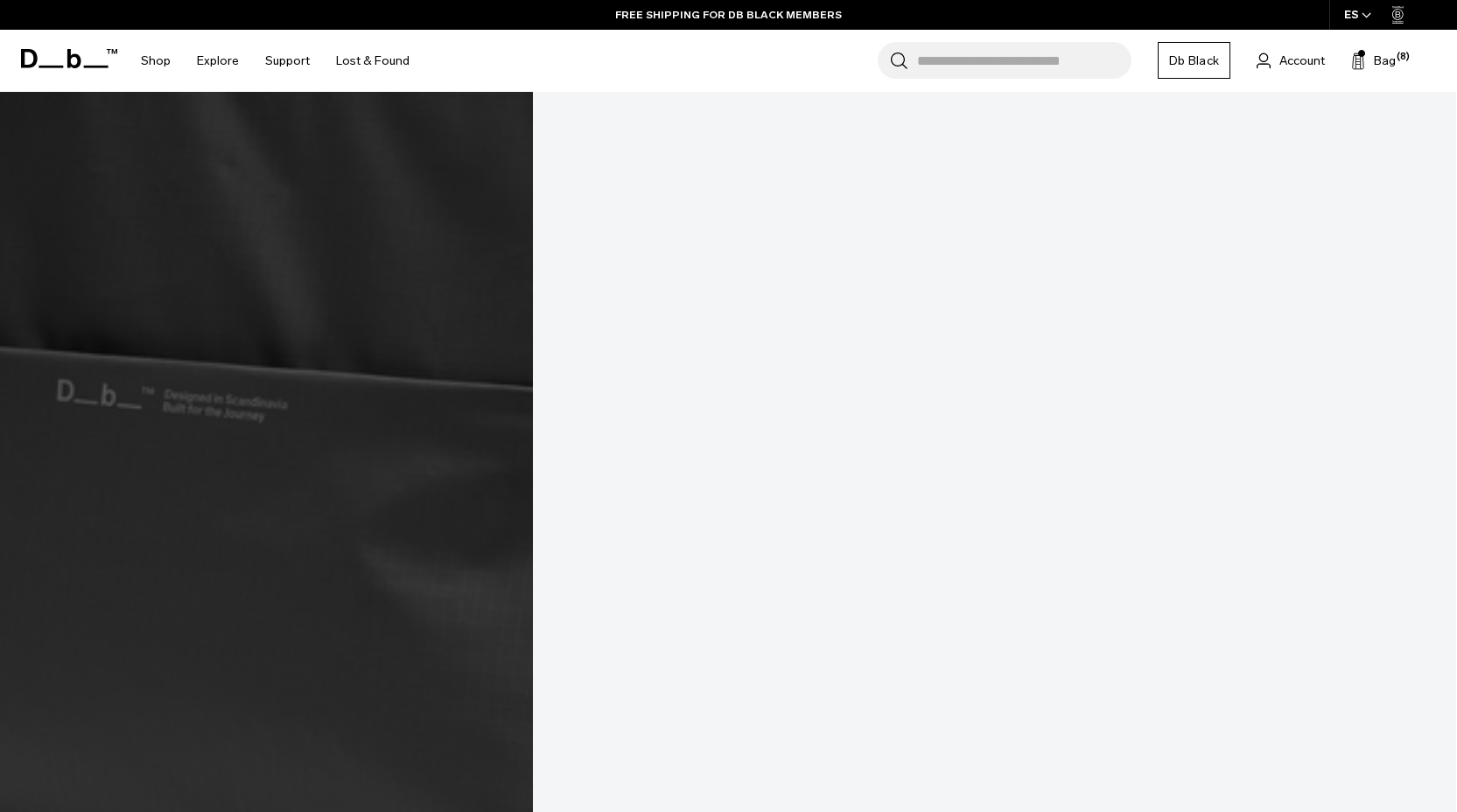
scroll to position [4148, 0]
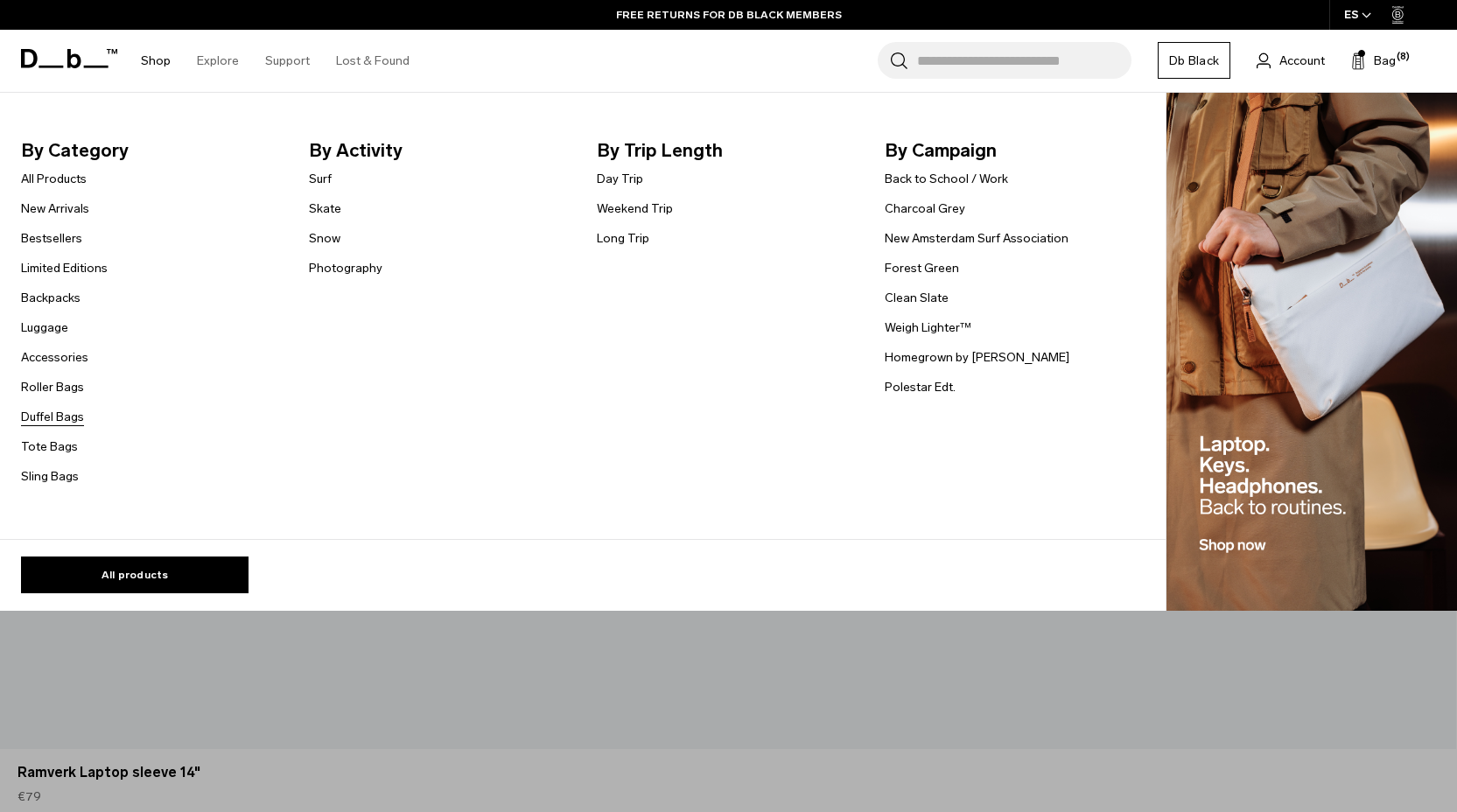
click at [61, 414] on link "Duffel Bags" at bounding box center [53, 416] width 63 height 18
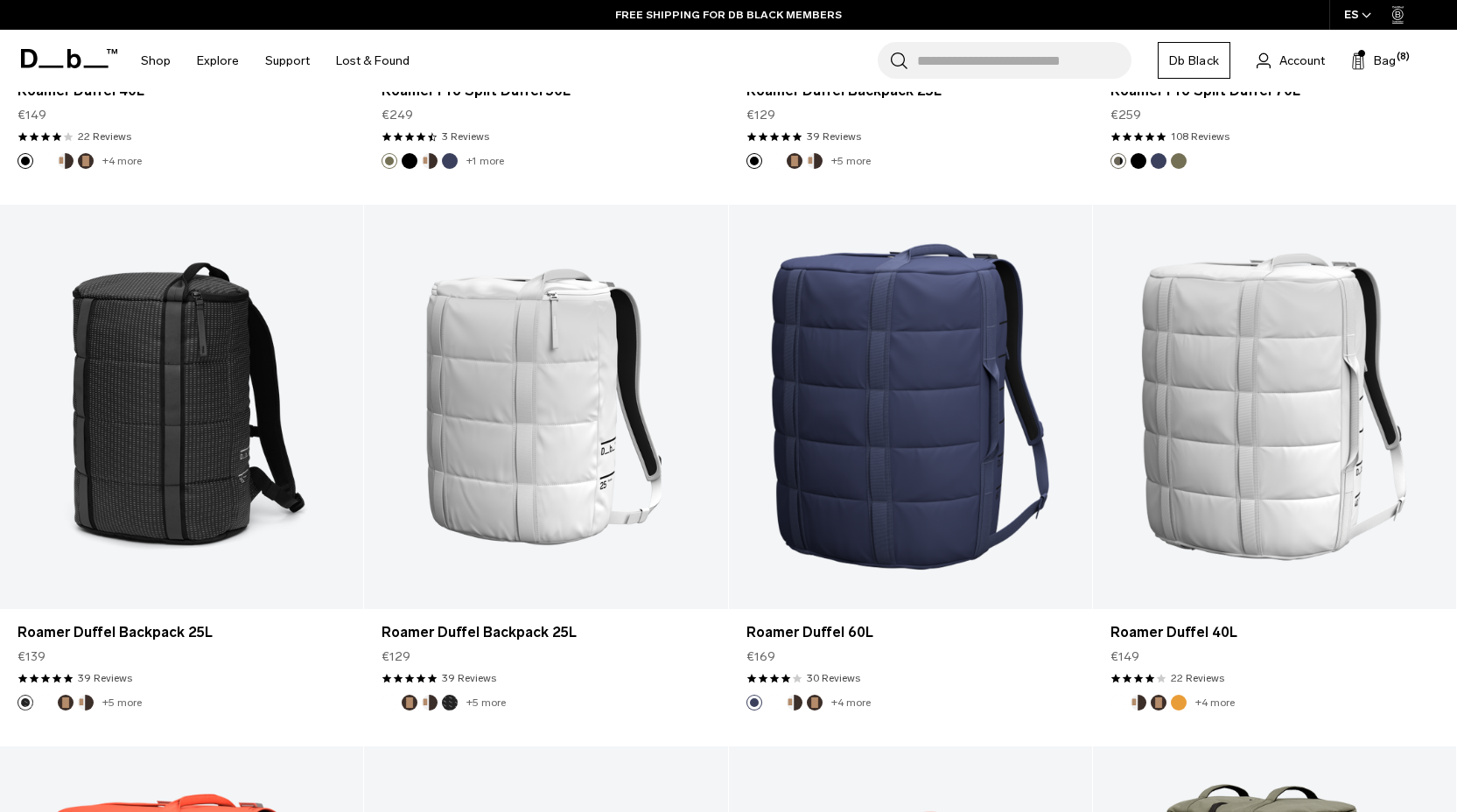
scroll to position [2808, 0]
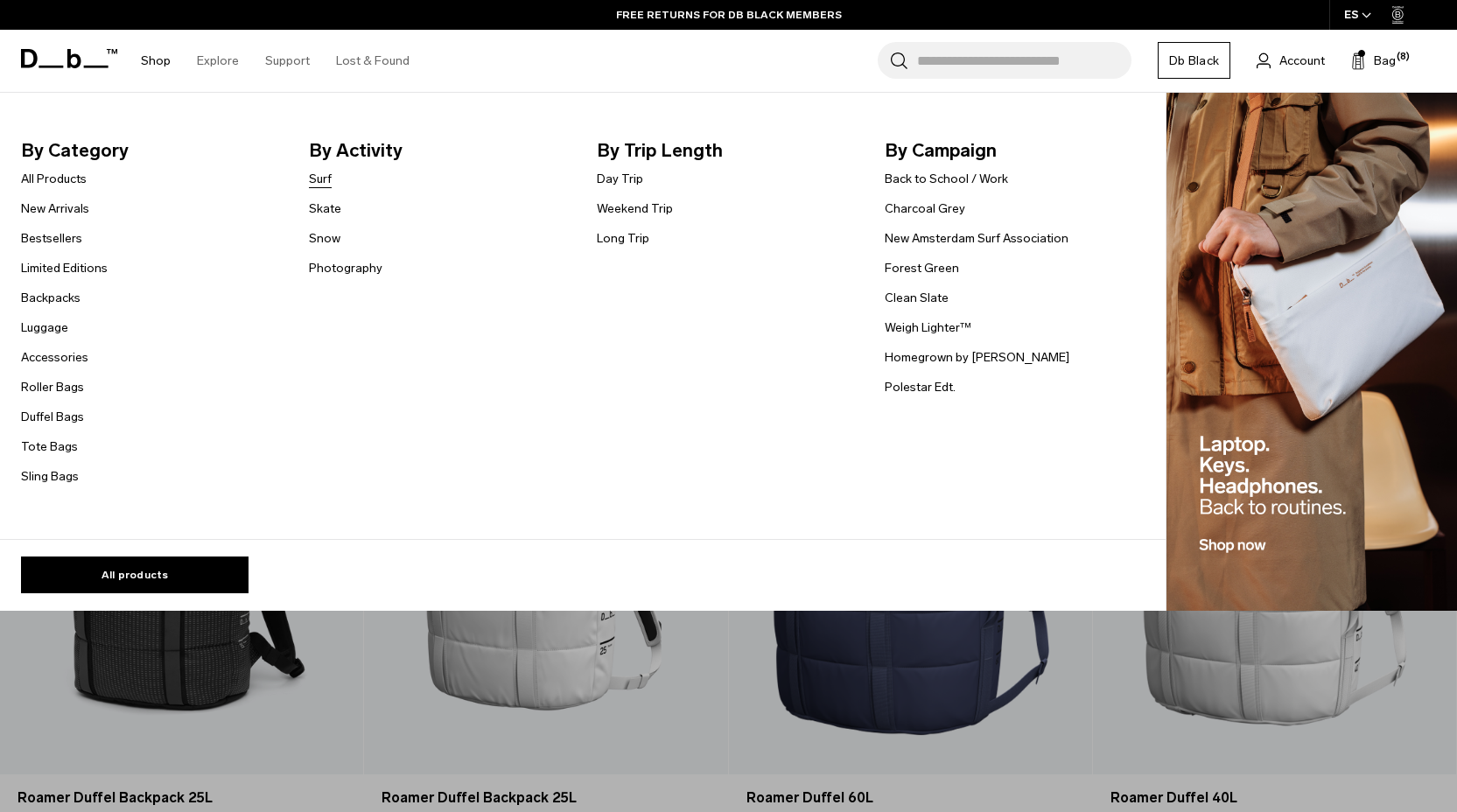
click at [328, 177] on link "Surf" at bounding box center [320, 178] width 23 height 18
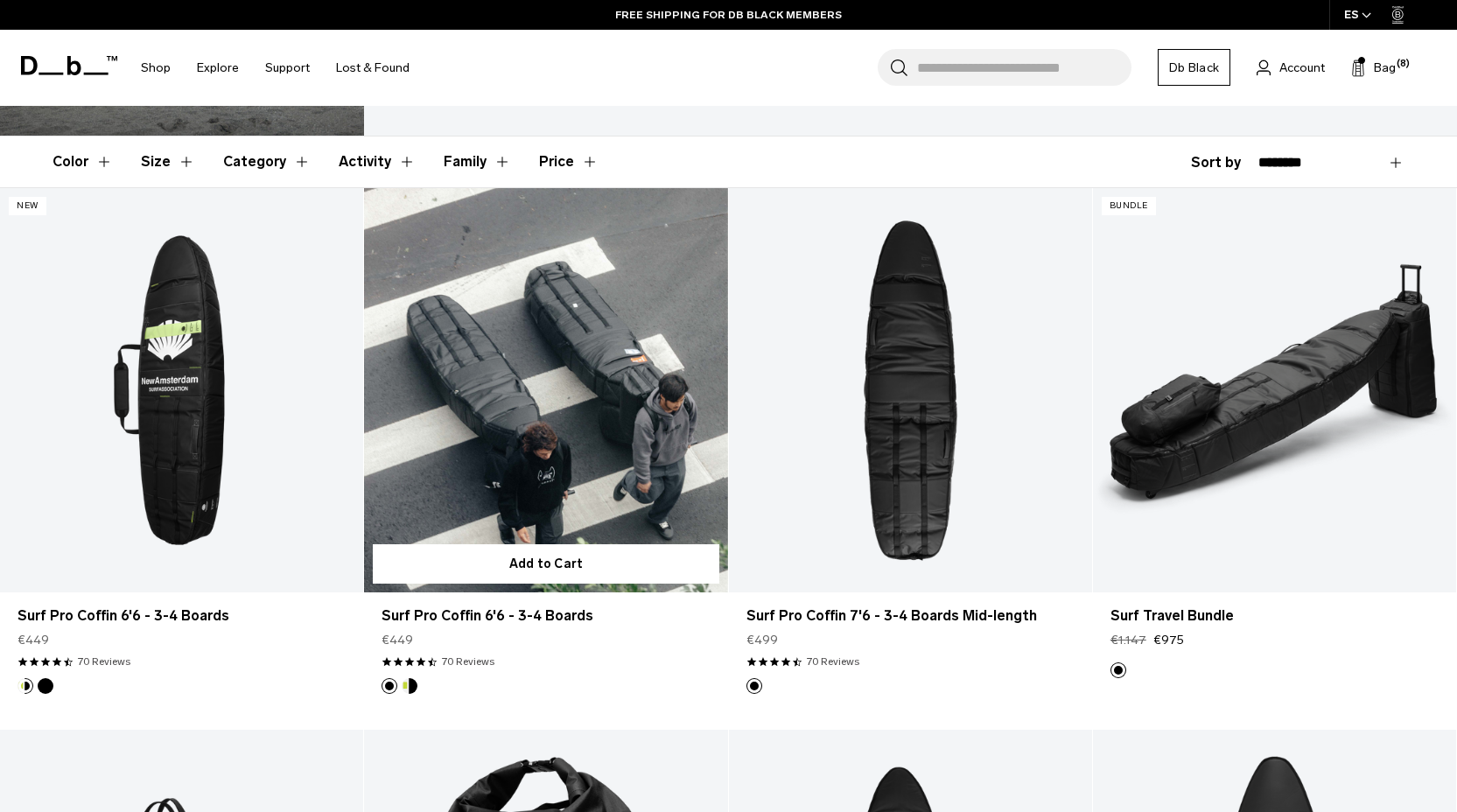
scroll to position [287, 0]
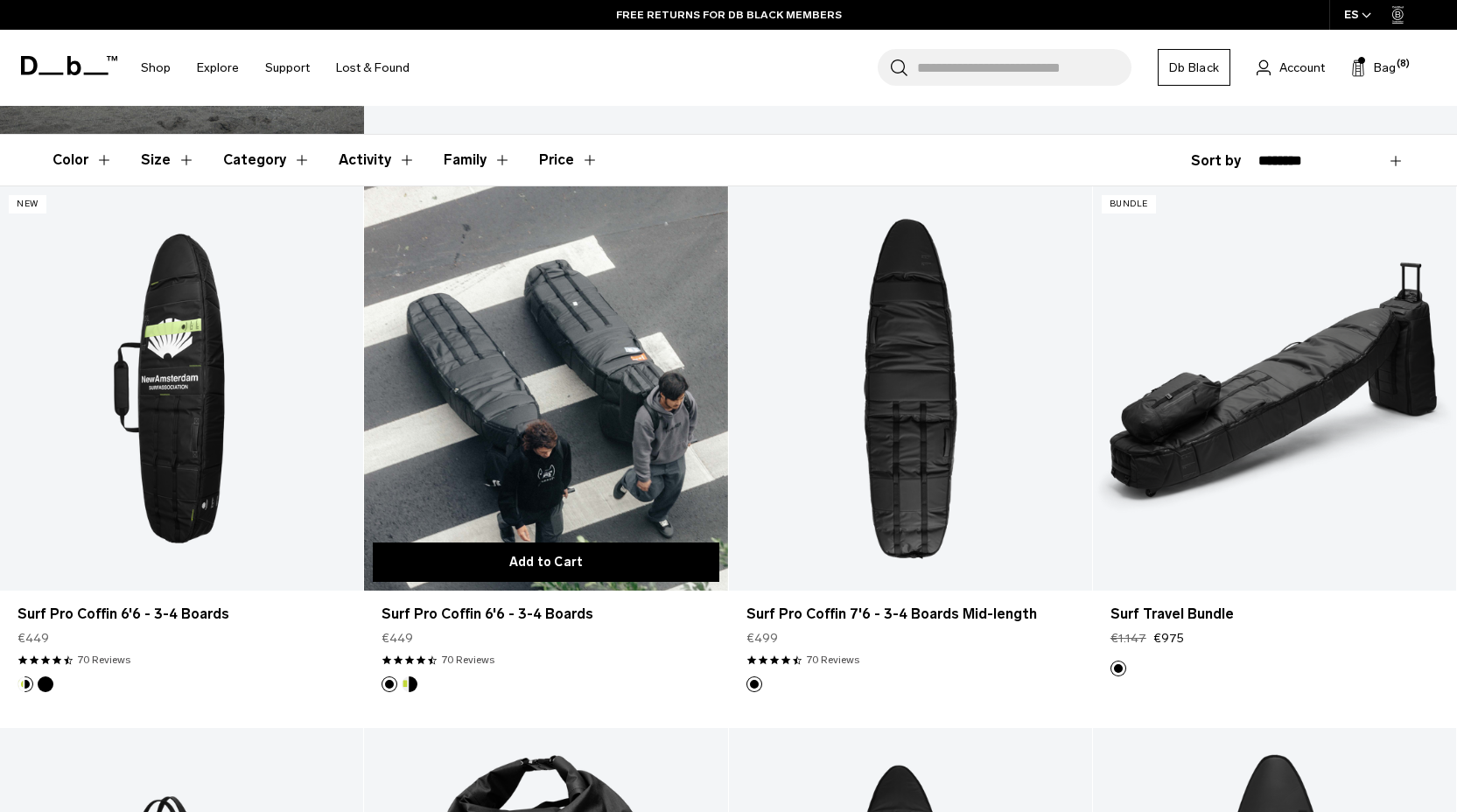
click at [616, 561] on button "Add to Cart" at bounding box center [546, 561] width 346 height 39
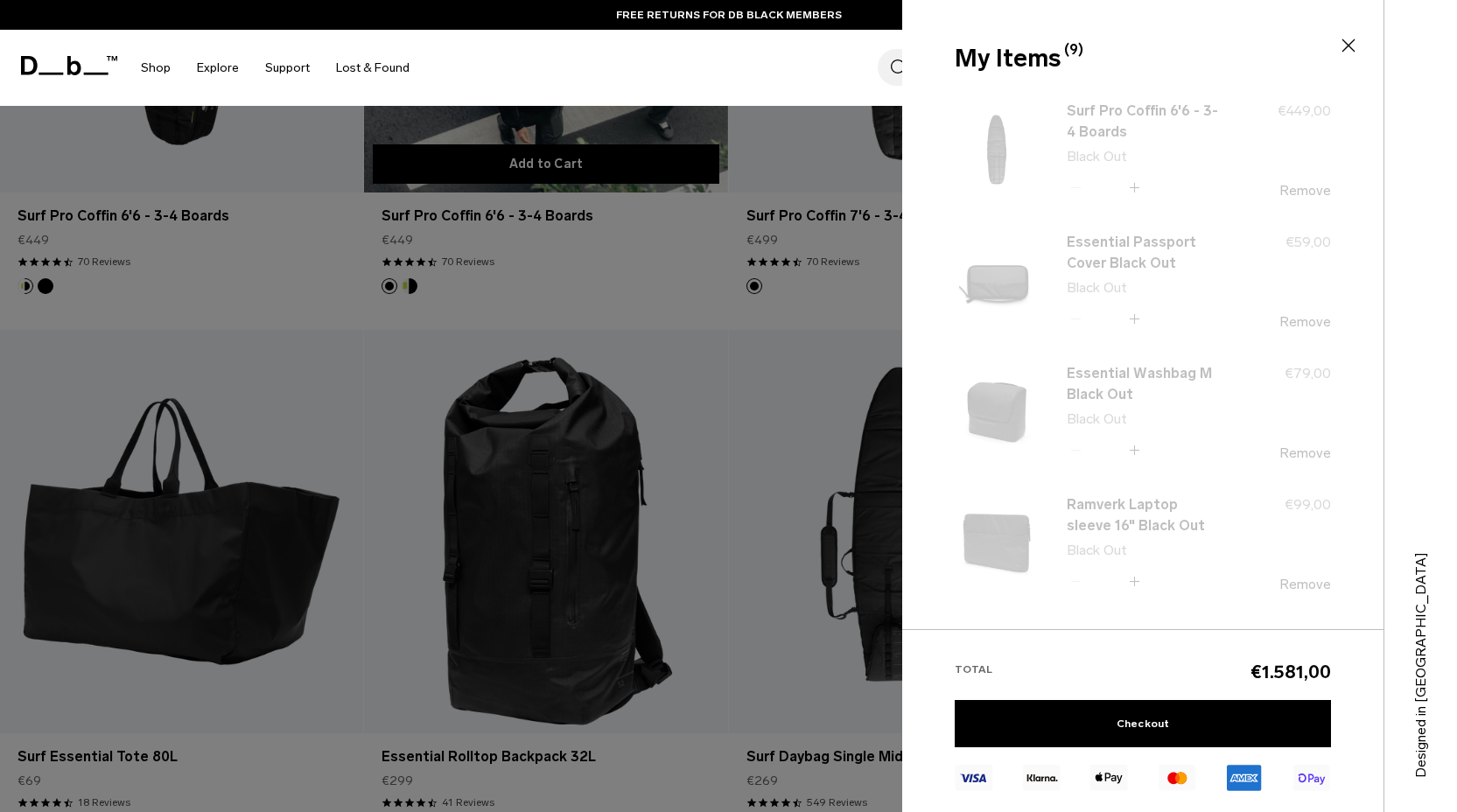
scroll to position [693, 0]
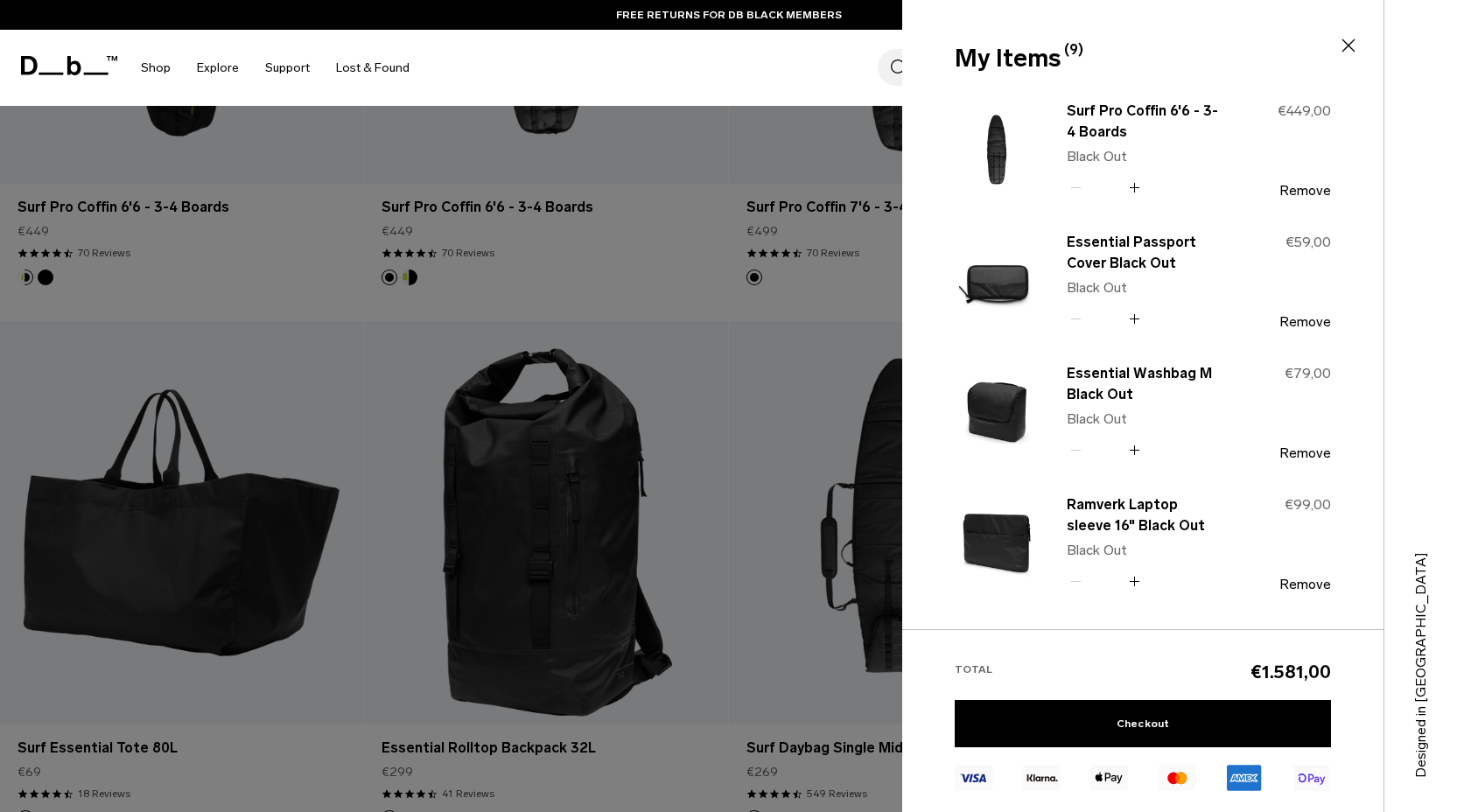
click at [685, 779] on div at bounding box center [728, 406] width 1457 height 812
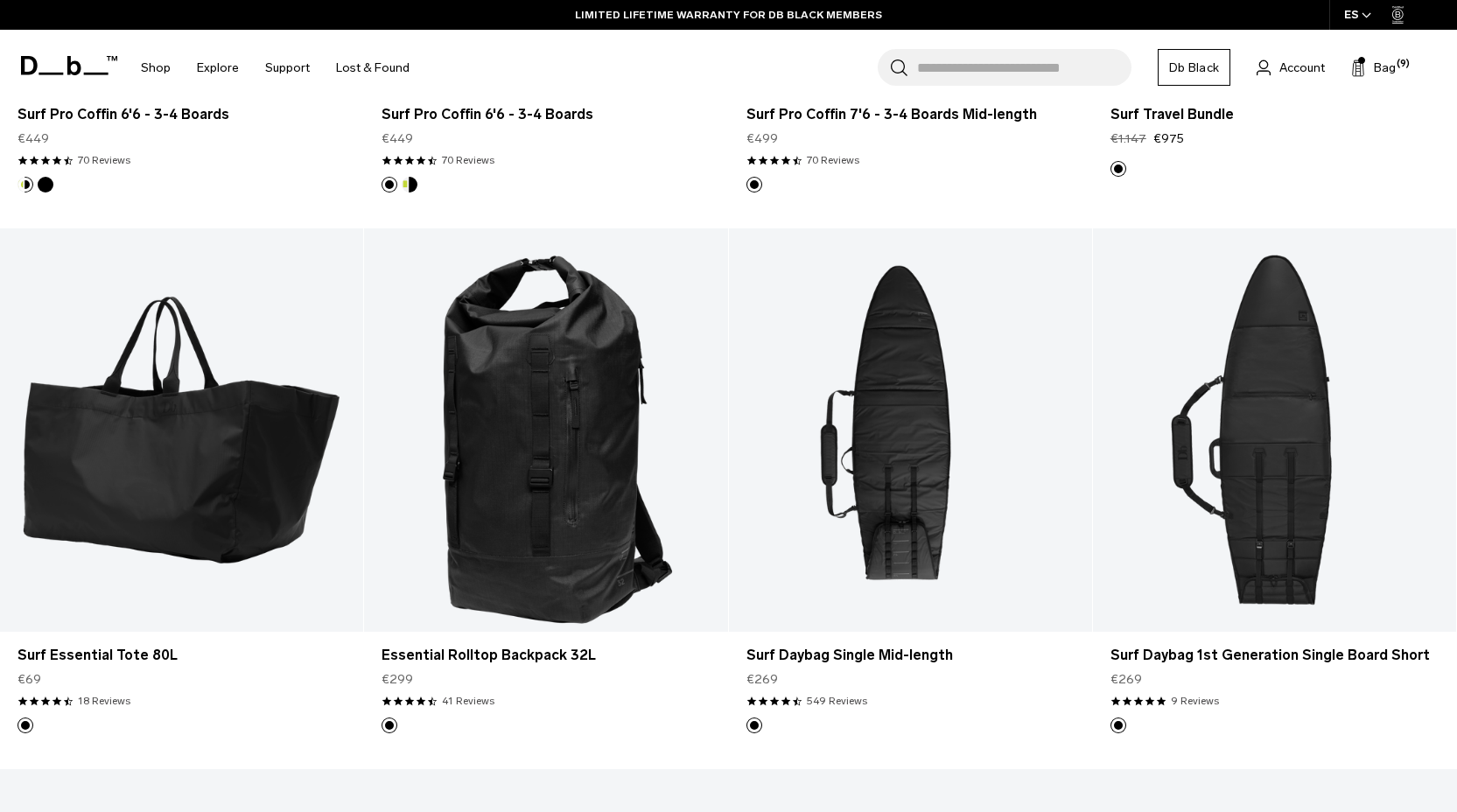
scroll to position [800, 0]
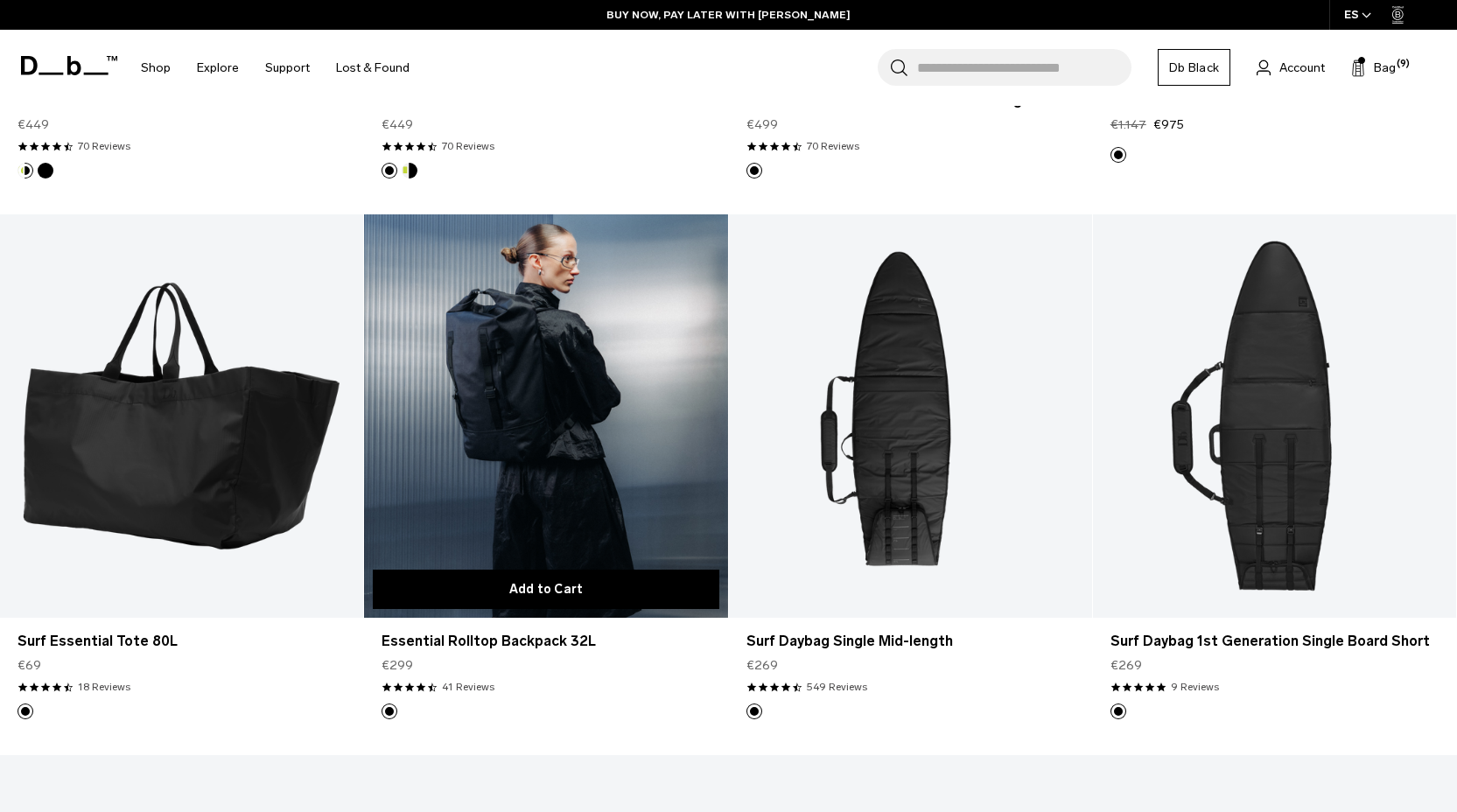
click at [581, 589] on button "Add to Cart" at bounding box center [546, 588] width 346 height 39
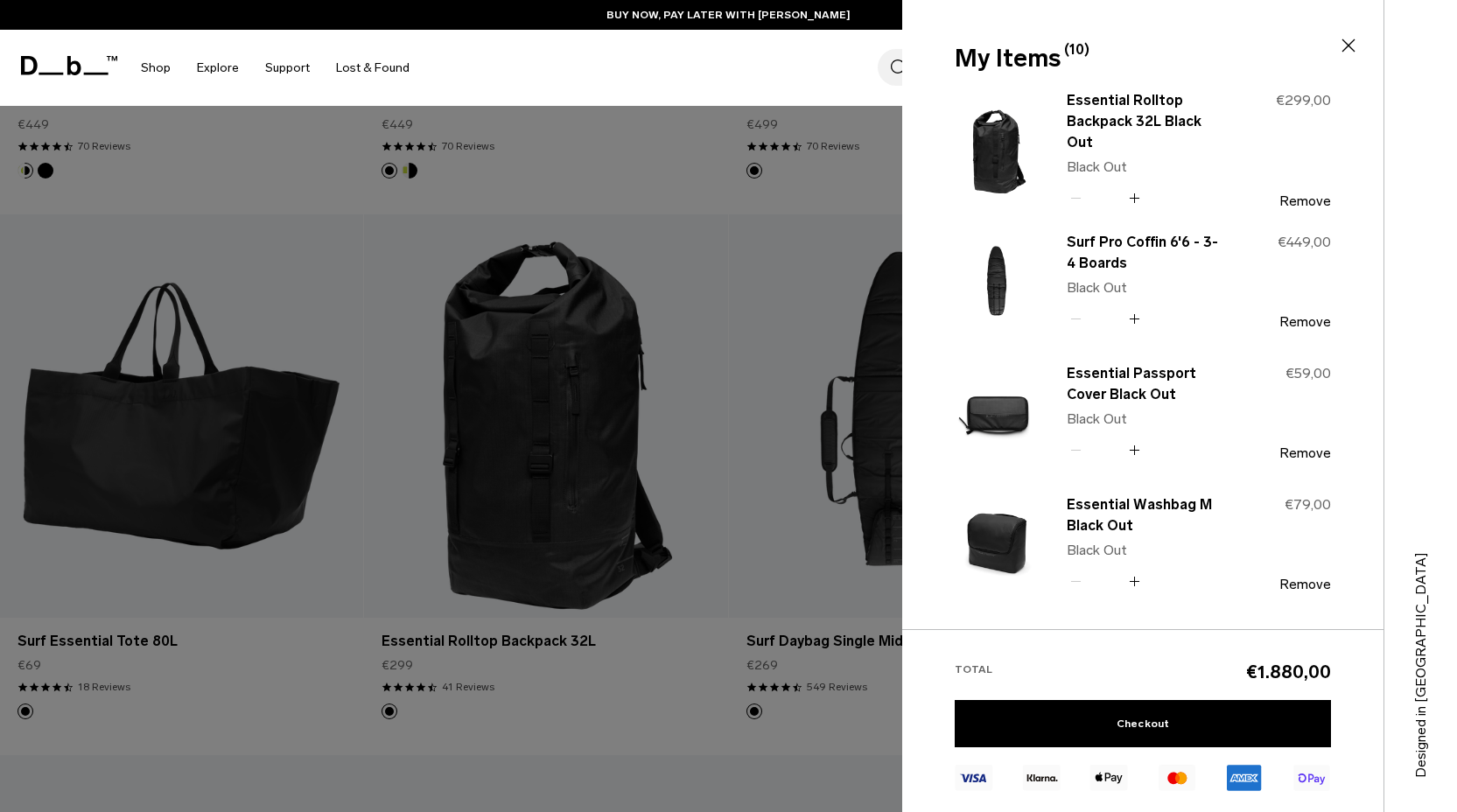
click at [611, 725] on div at bounding box center [728, 406] width 1457 height 812
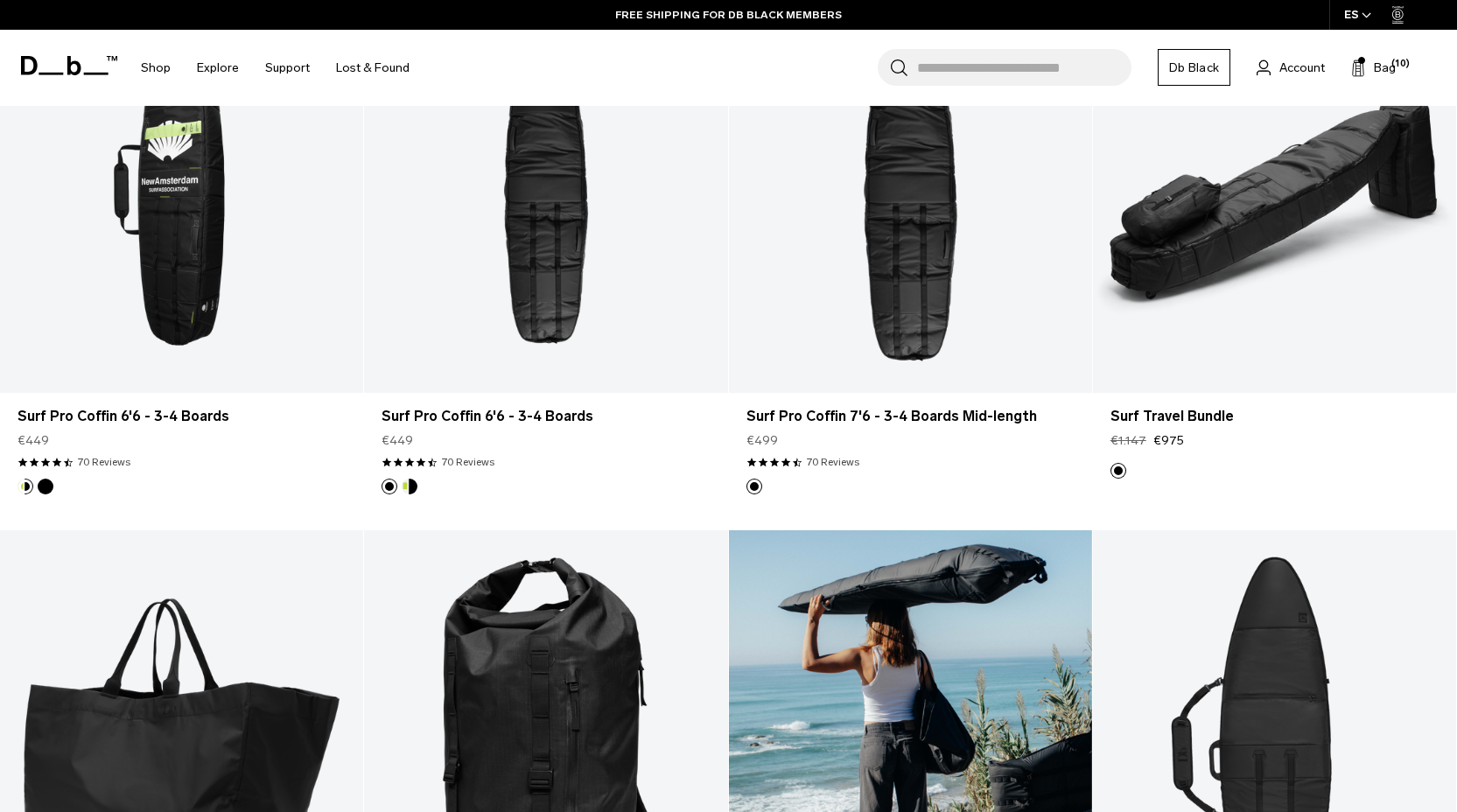
scroll to position [798, 0]
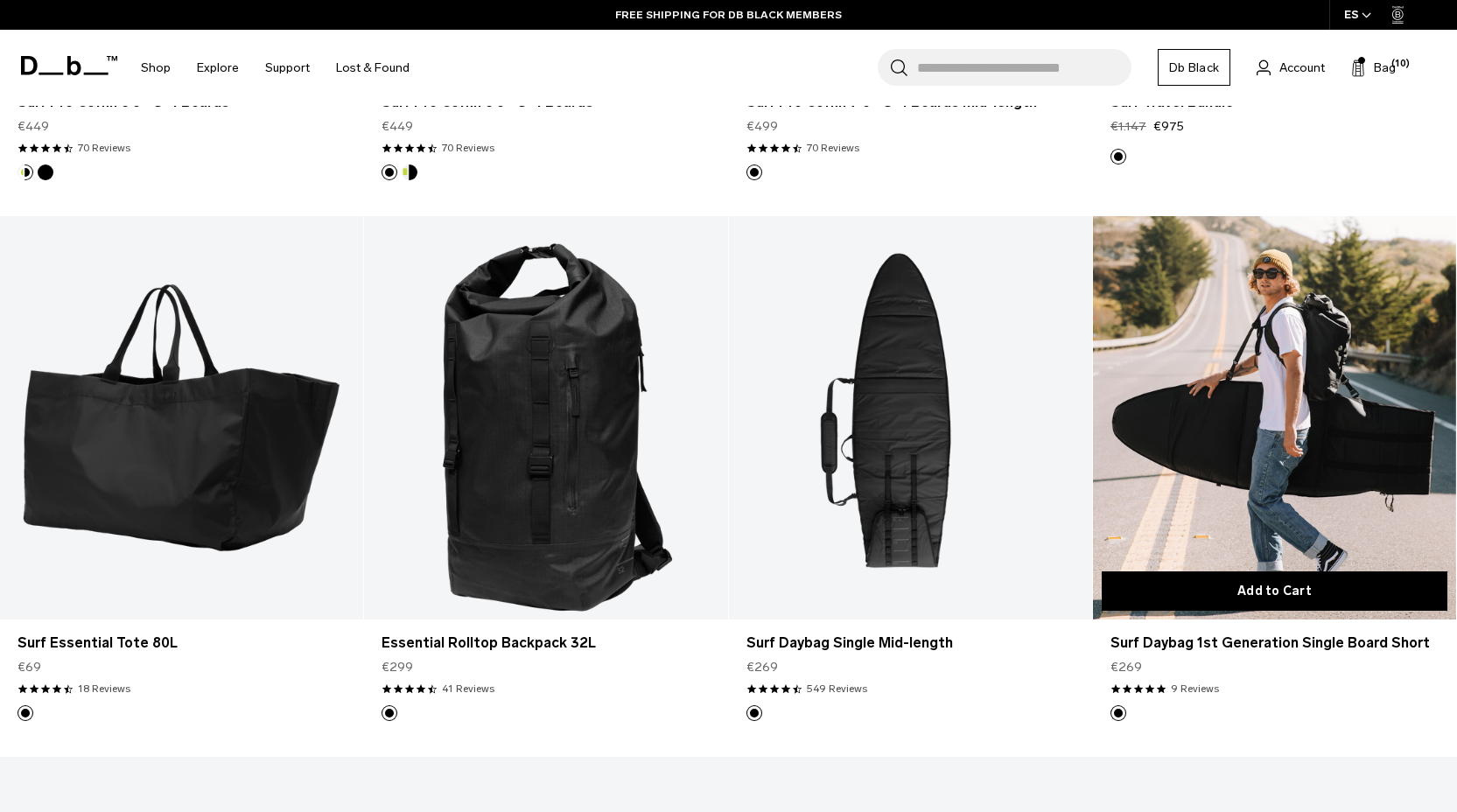
click at [1250, 588] on button "Add to Cart" at bounding box center [1275, 590] width 346 height 39
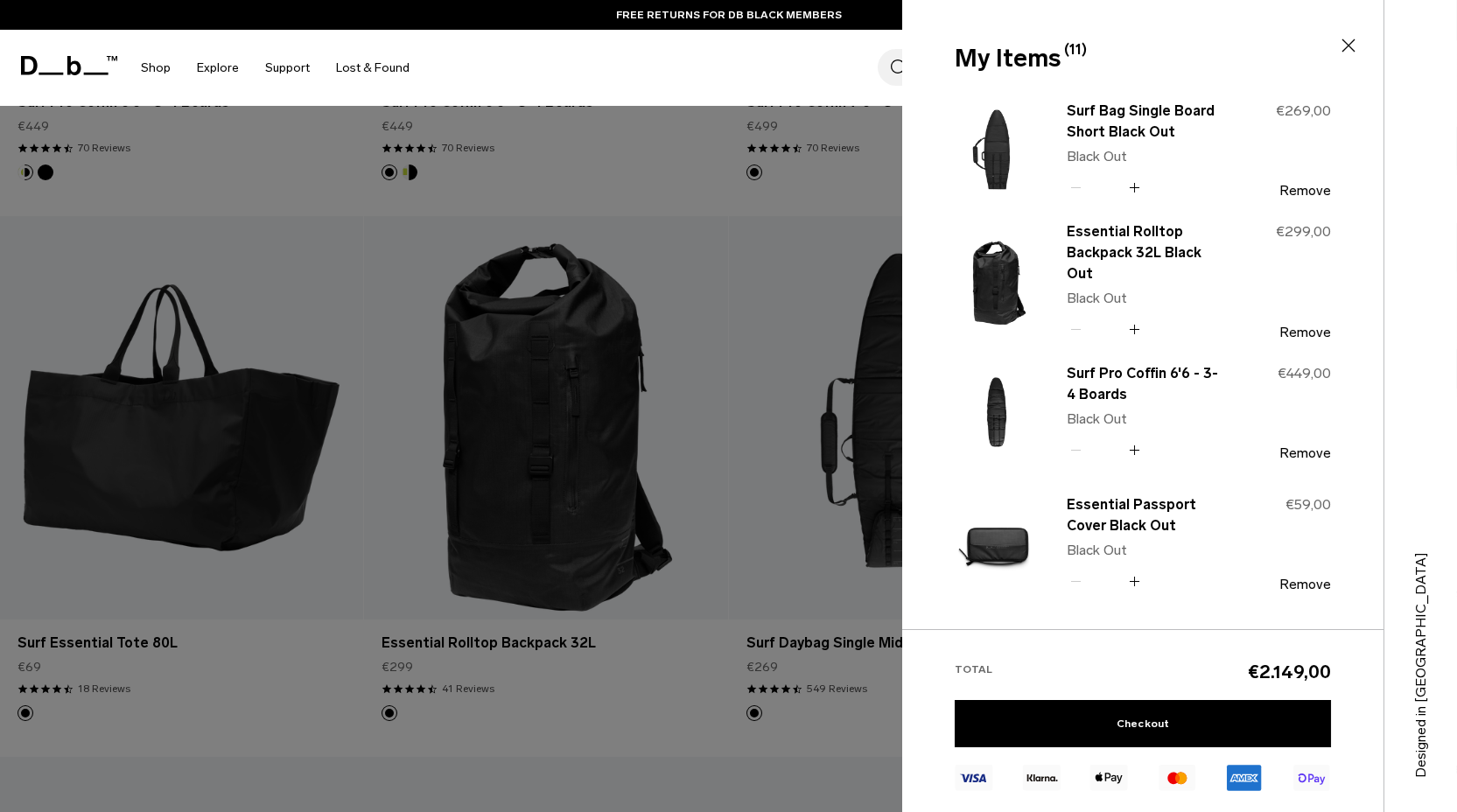
click at [671, 720] on div at bounding box center [728, 406] width 1457 height 812
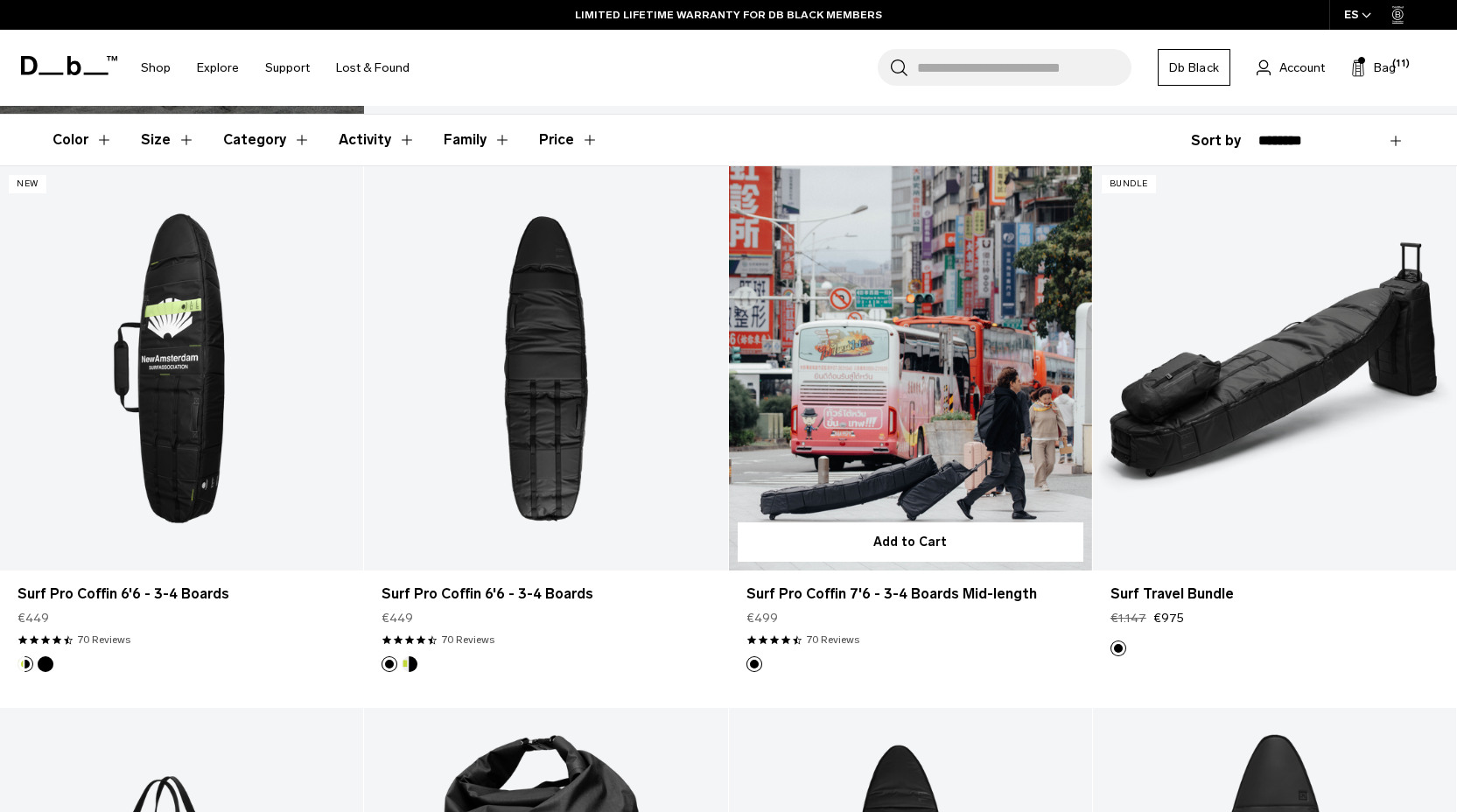
scroll to position [0, 0]
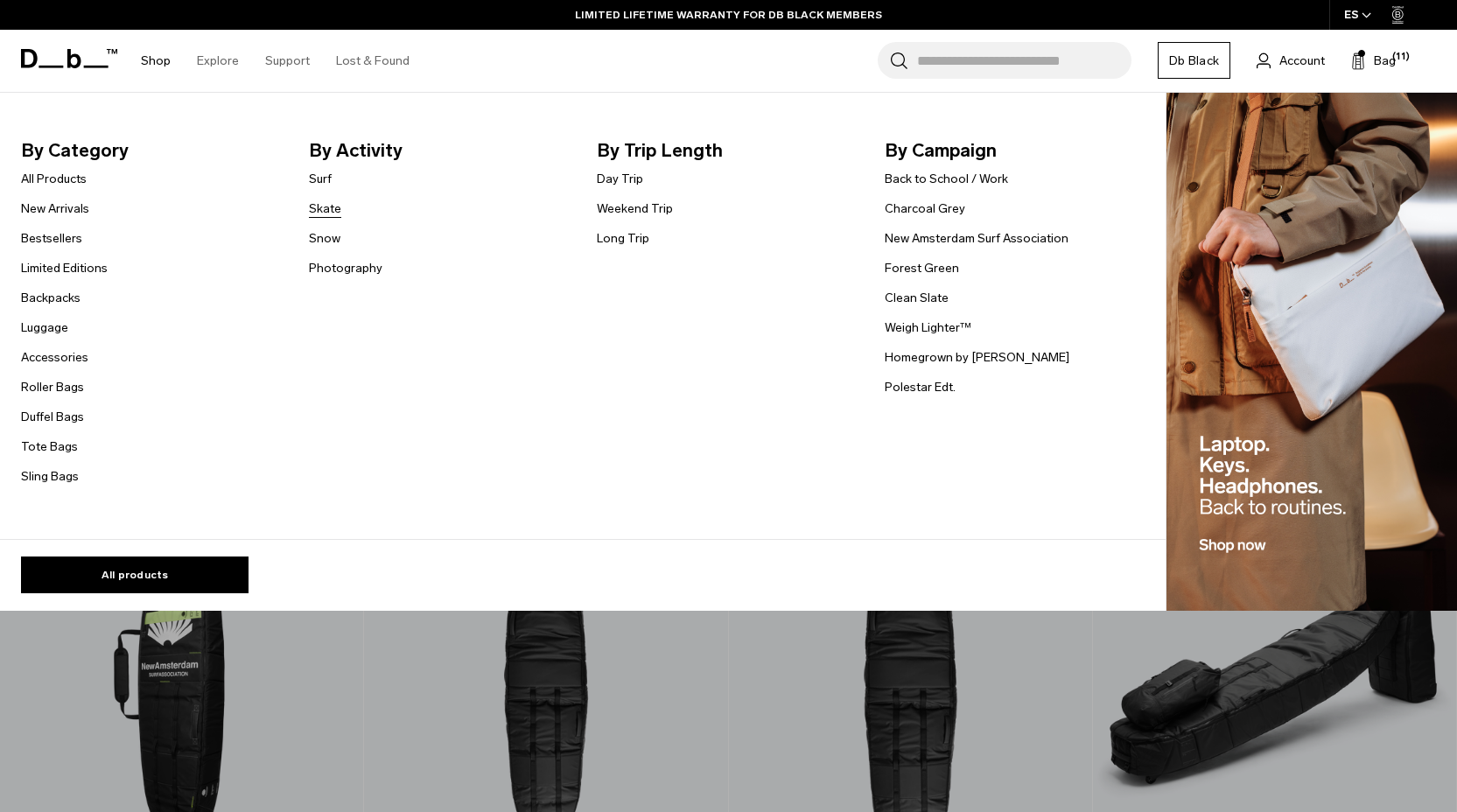
click at [330, 207] on link "Skate" at bounding box center [325, 208] width 33 height 18
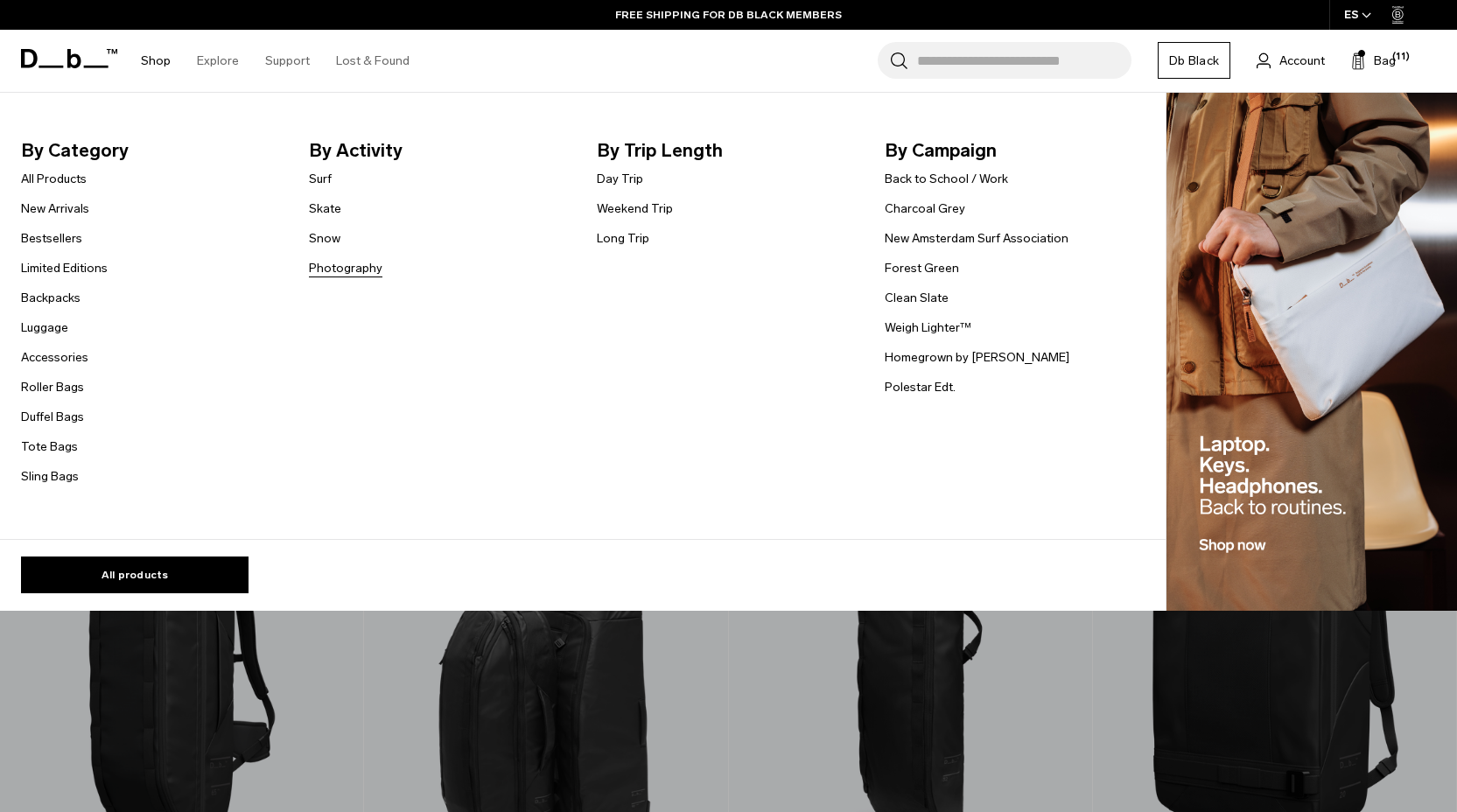
click at [350, 263] on link "Photography" at bounding box center [345, 268] width 73 height 18
